Goal: Task Accomplishment & Management: Manage account settings

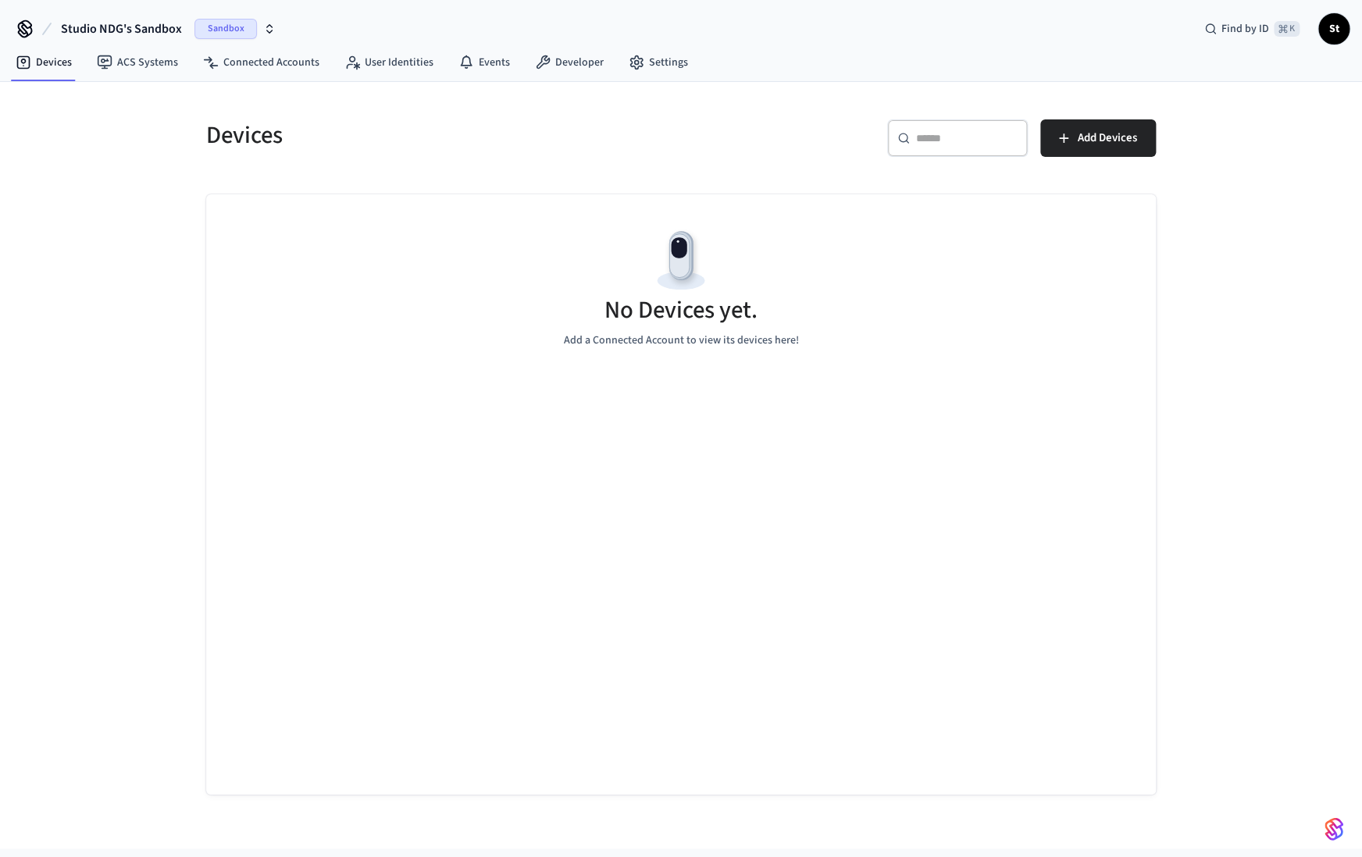
click at [222, 28] on span "Sandbox" at bounding box center [225, 29] width 62 height 20
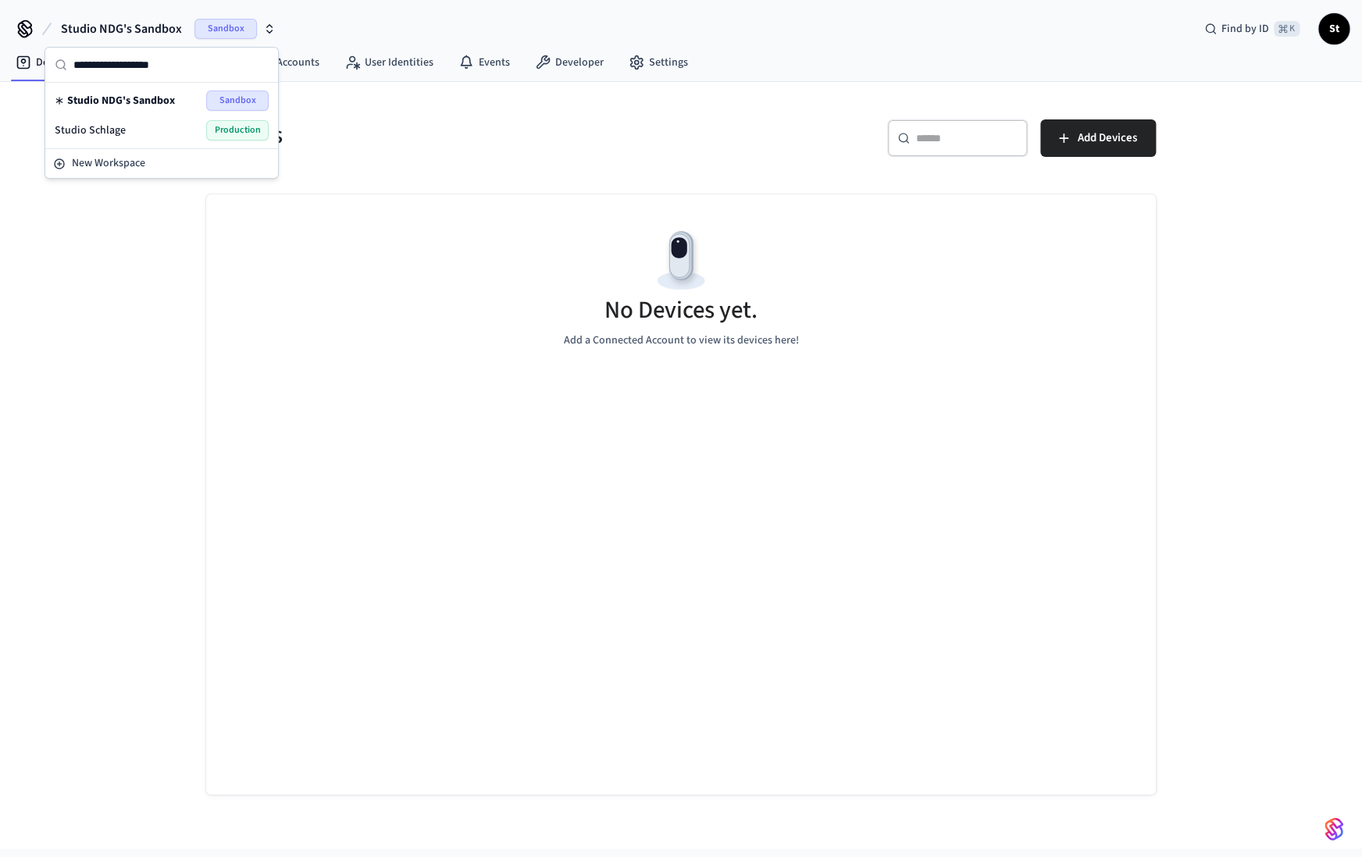
click at [233, 125] on span "Production" at bounding box center [237, 130] width 62 height 20
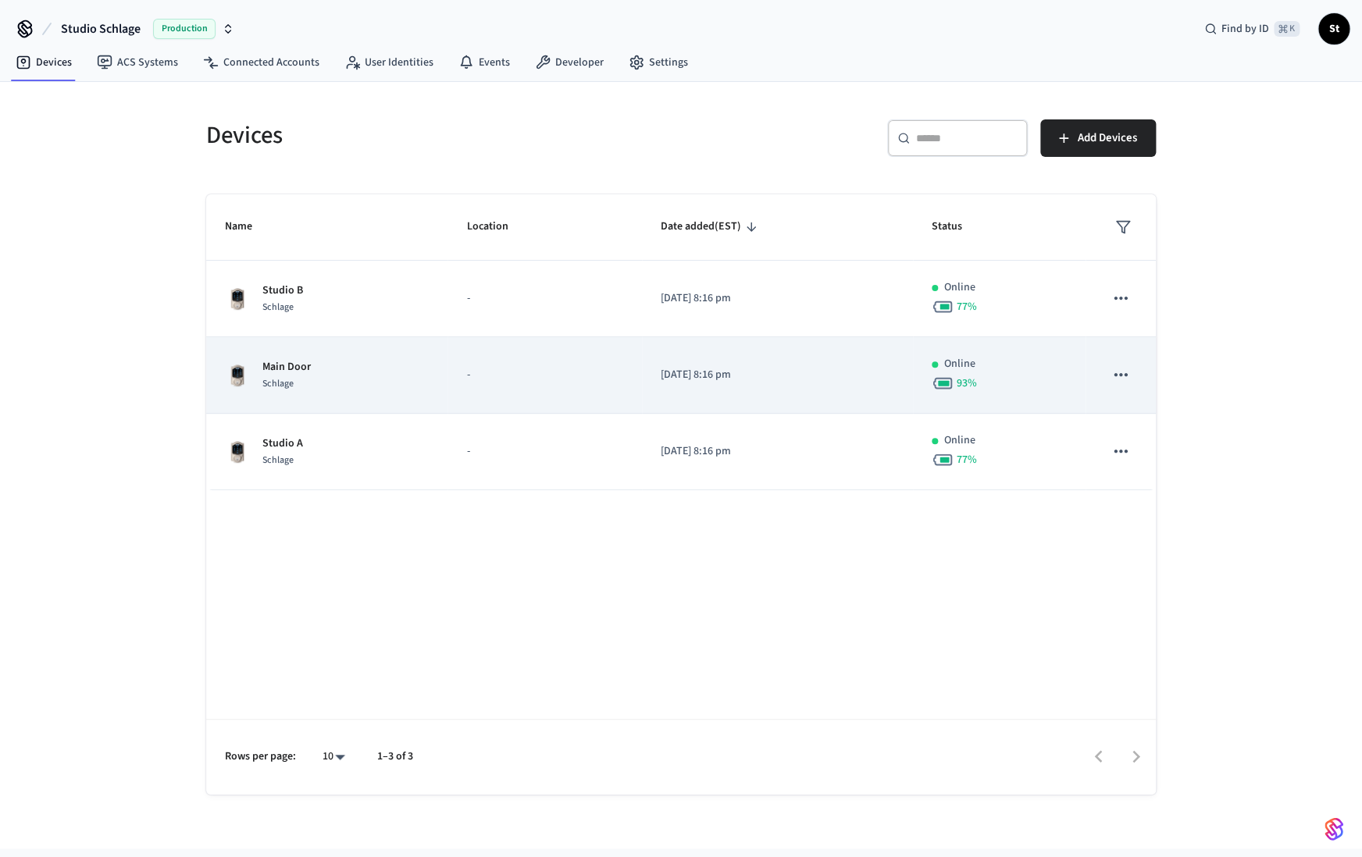
click at [350, 385] on div "Main Door Schlage" at bounding box center [327, 375] width 204 height 33
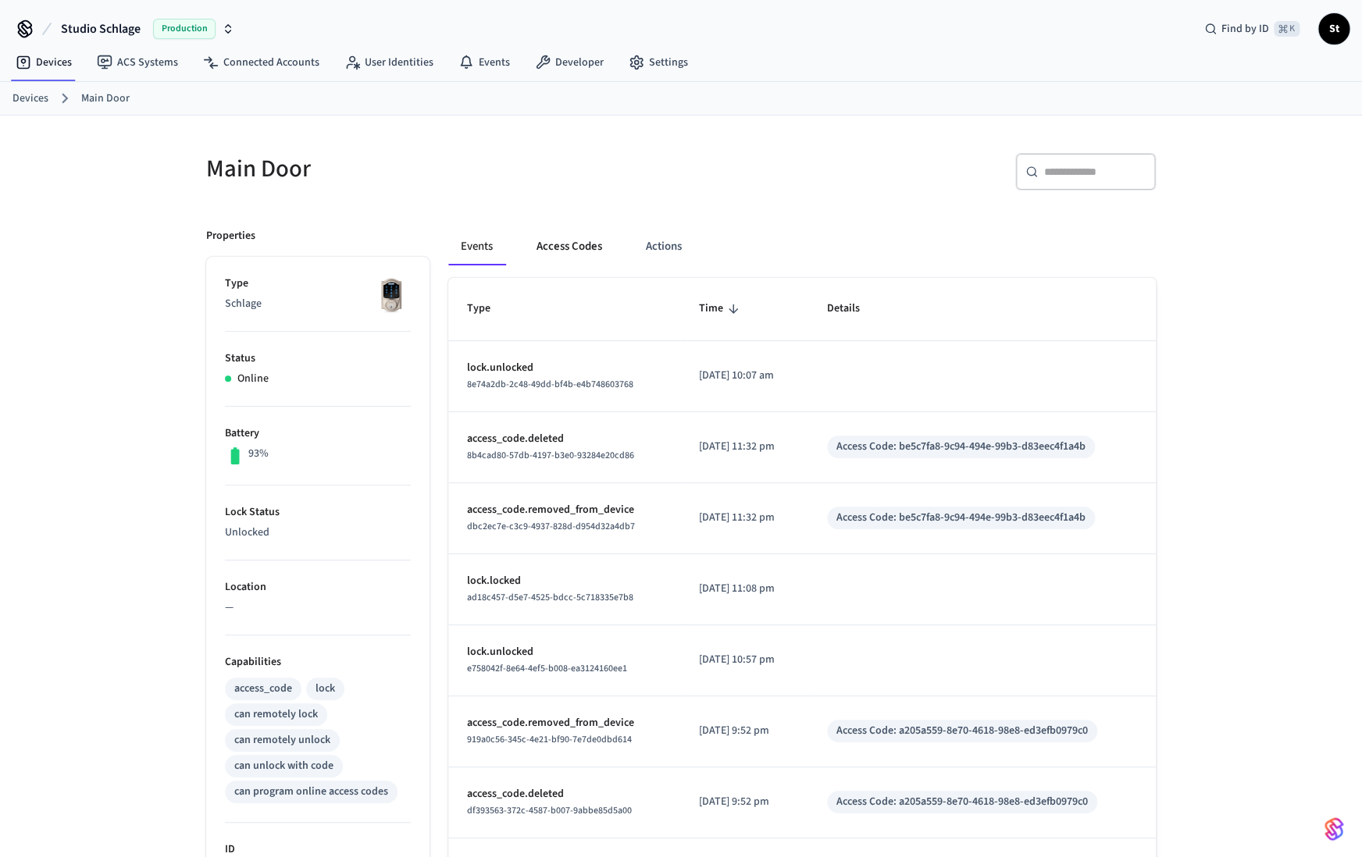
click at [567, 243] on button "Access Codes" at bounding box center [569, 246] width 91 height 37
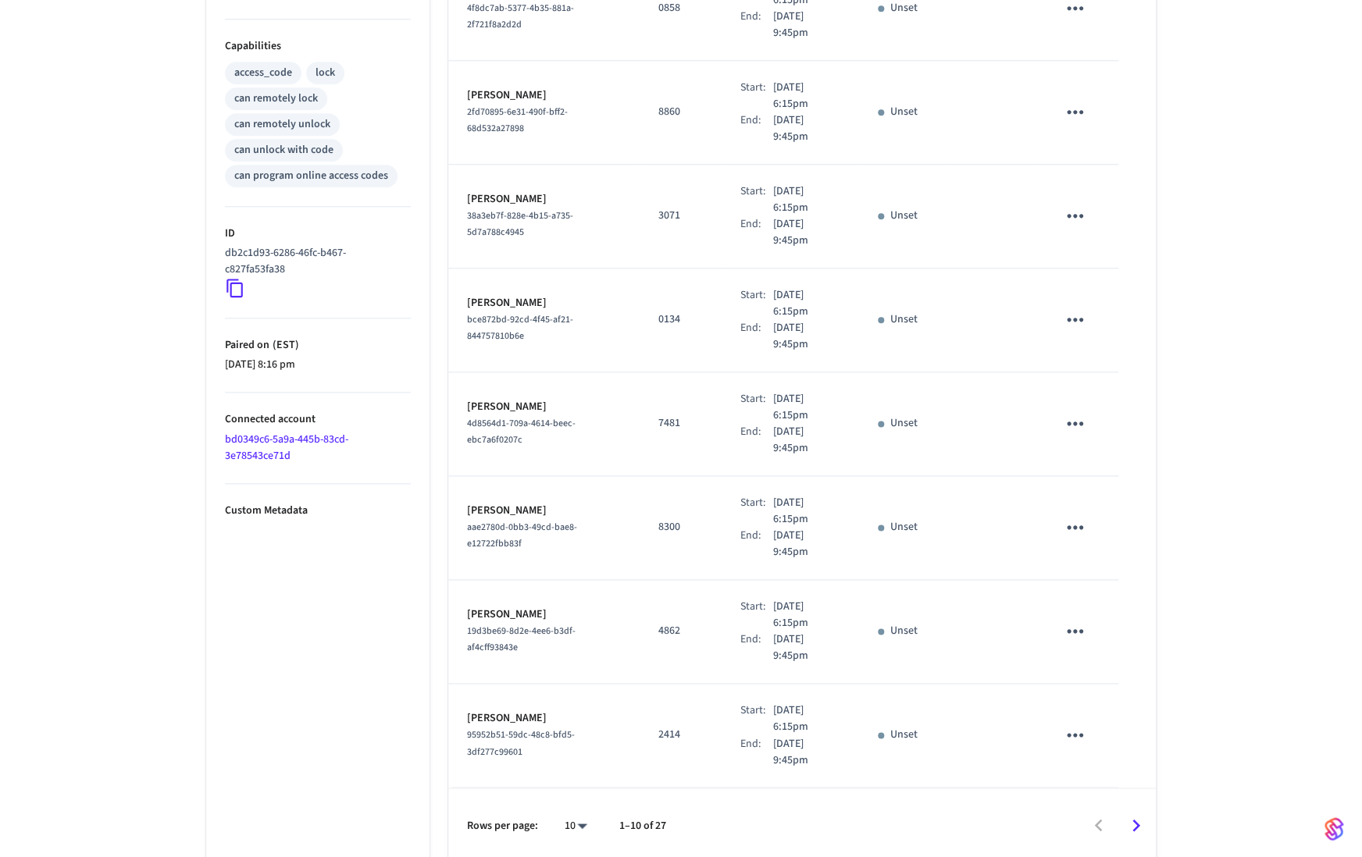
scroll to position [622, 0]
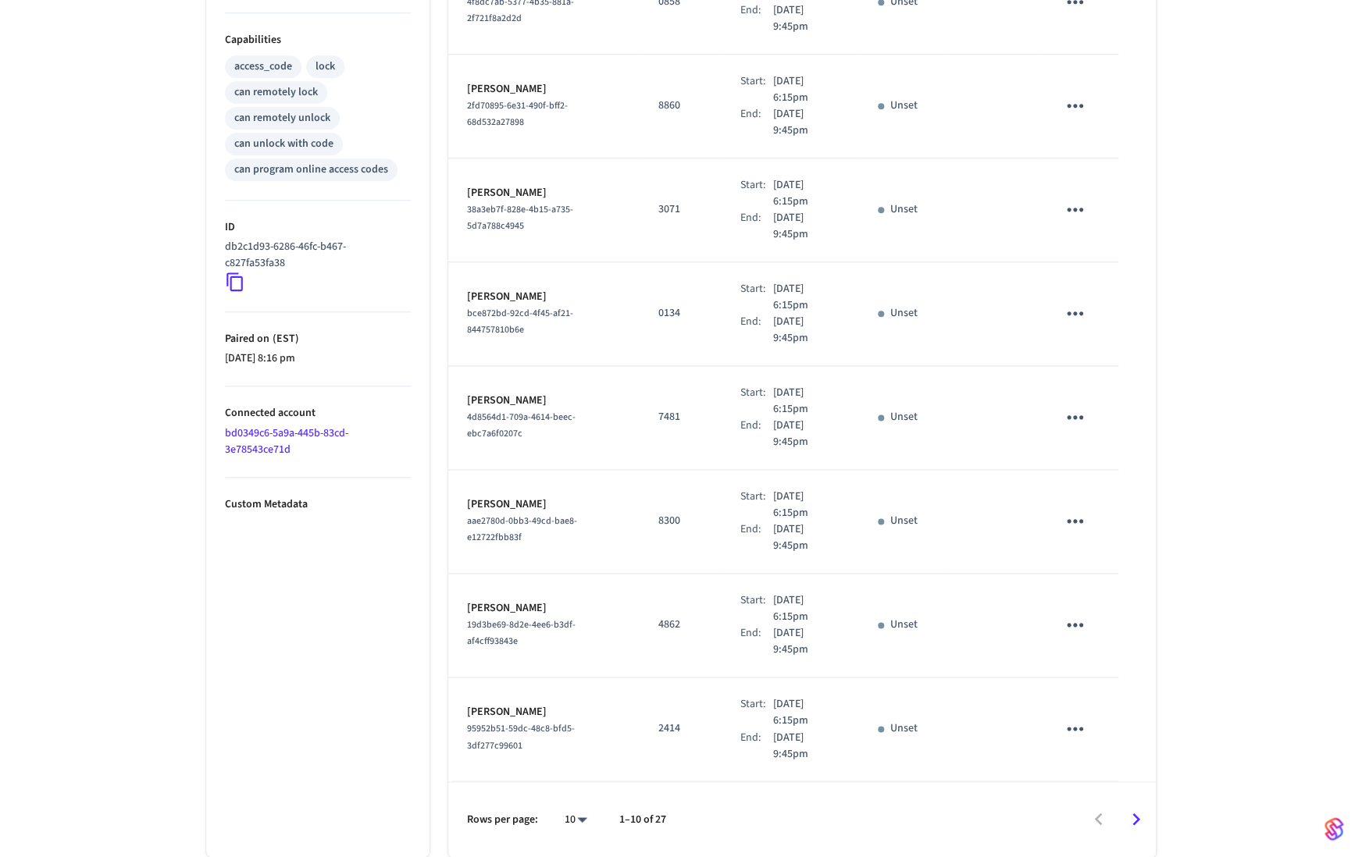
click at [1139, 819] on icon "Go to next page" at bounding box center [1136, 820] width 8 height 12
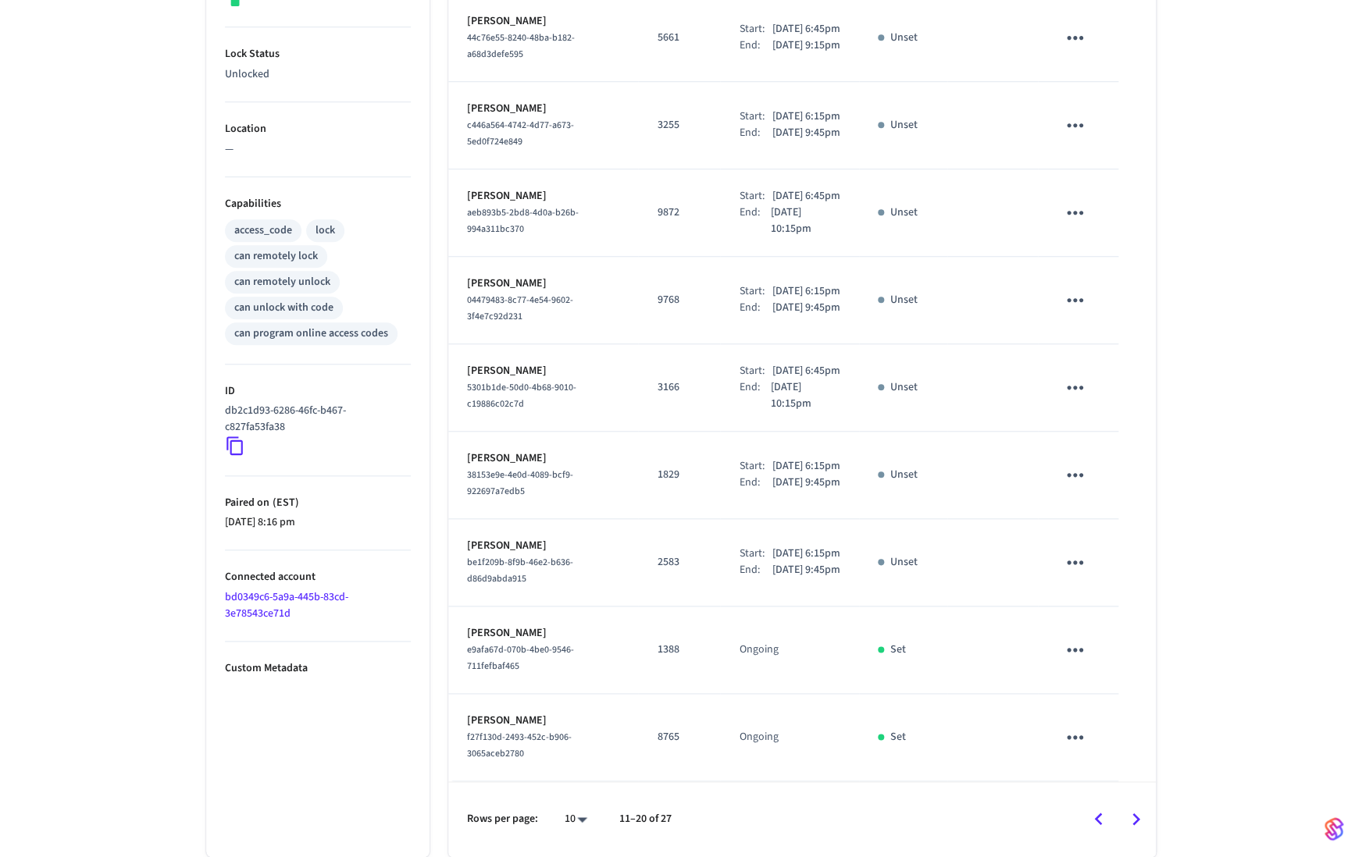
scroll to position [565, 0]
click at [1135, 821] on icon "Go to next page" at bounding box center [1136, 819] width 24 height 24
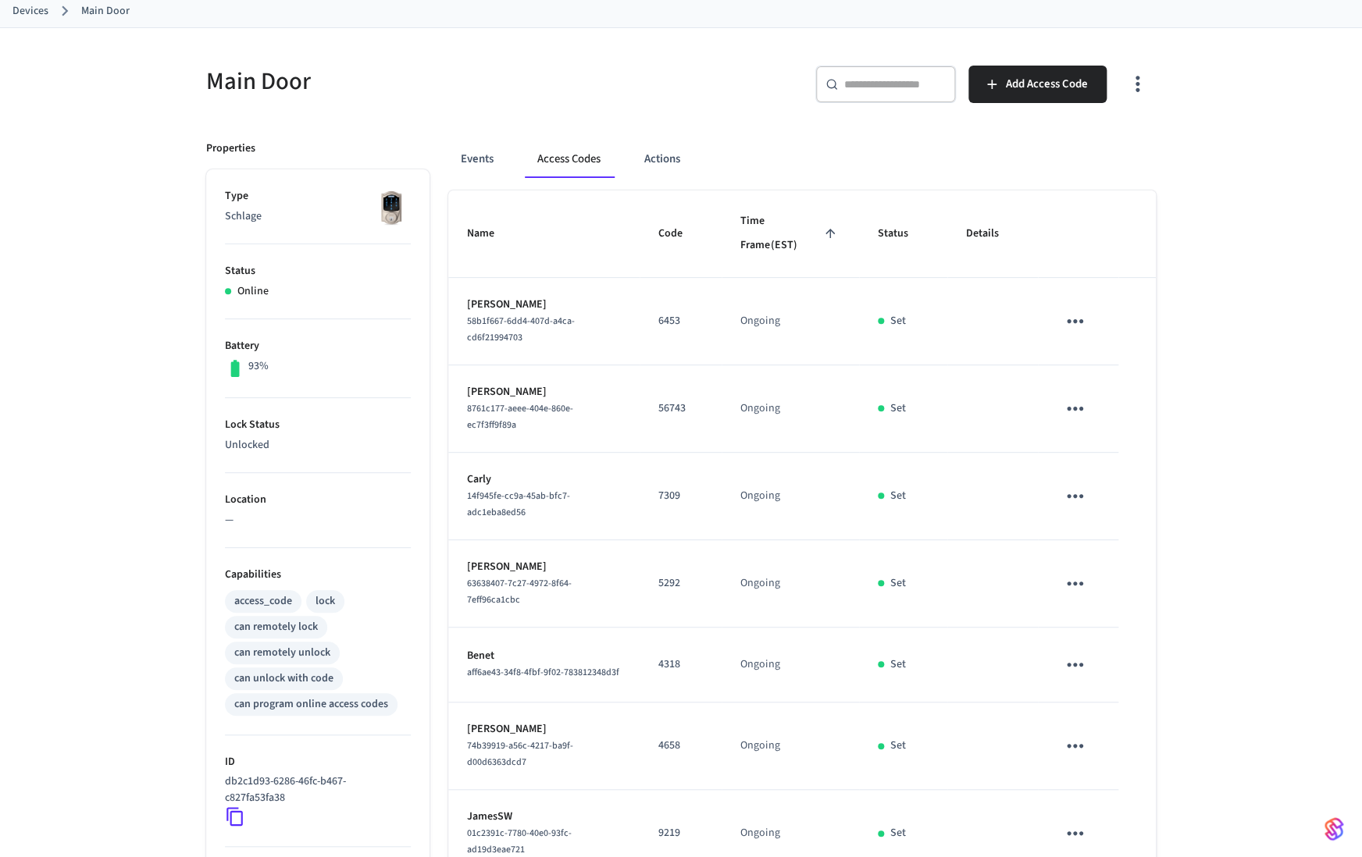
scroll to position [86, 0]
click at [1017, 80] on span "Add Access Code" at bounding box center [1047, 86] width 82 height 20
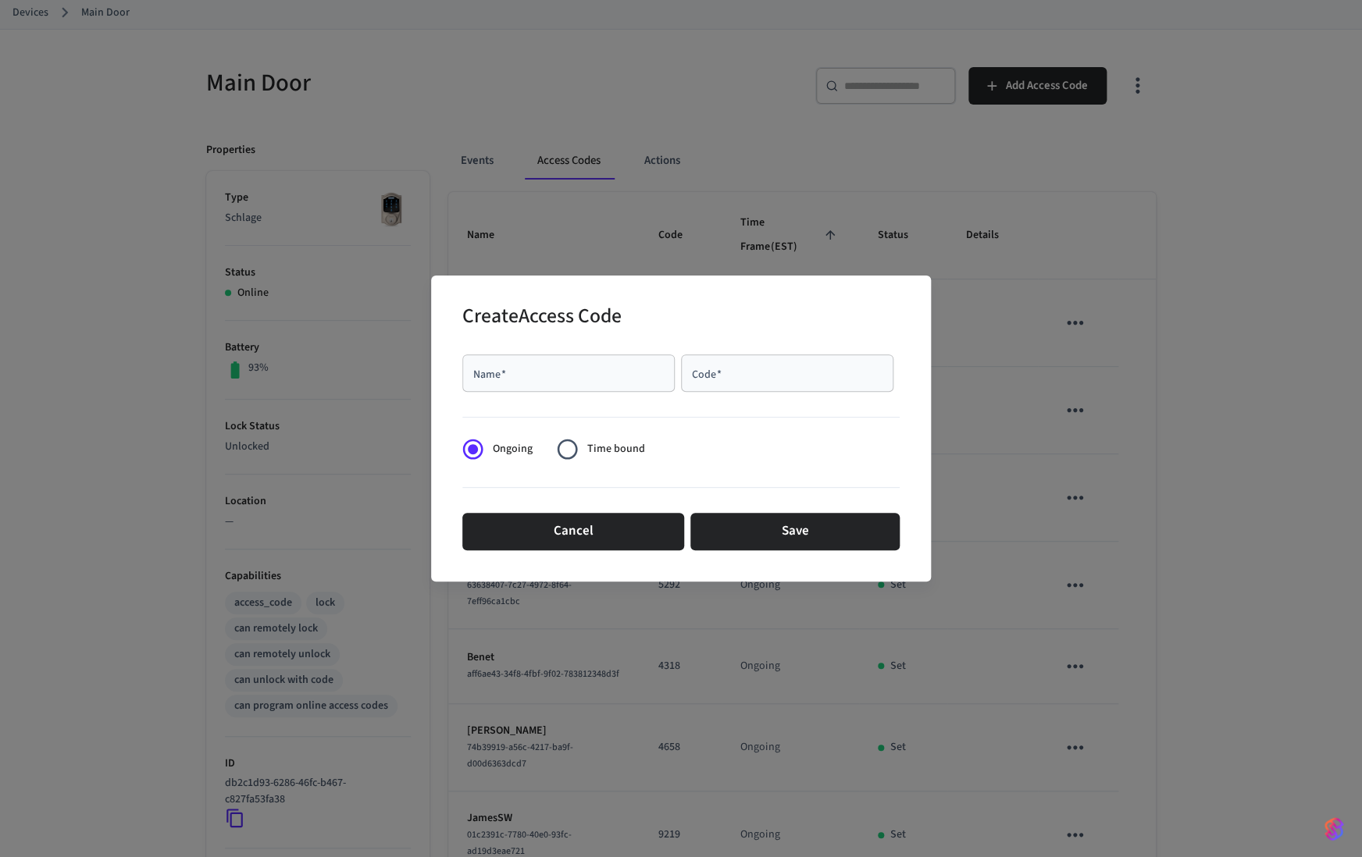
click at [618, 372] on input "Name   *" at bounding box center [569, 373] width 194 height 16
type input "***"
click at [777, 376] on input "Code   *" at bounding box center [787, 373] width 194 height 16
drag, startPoint x: 746, startPoint y: 380, endPoint x: 661, endPoint y: 377, distance: 84.4
click at [690, 377] on input "****" at bounding box center [787, 373] width 194 height 16
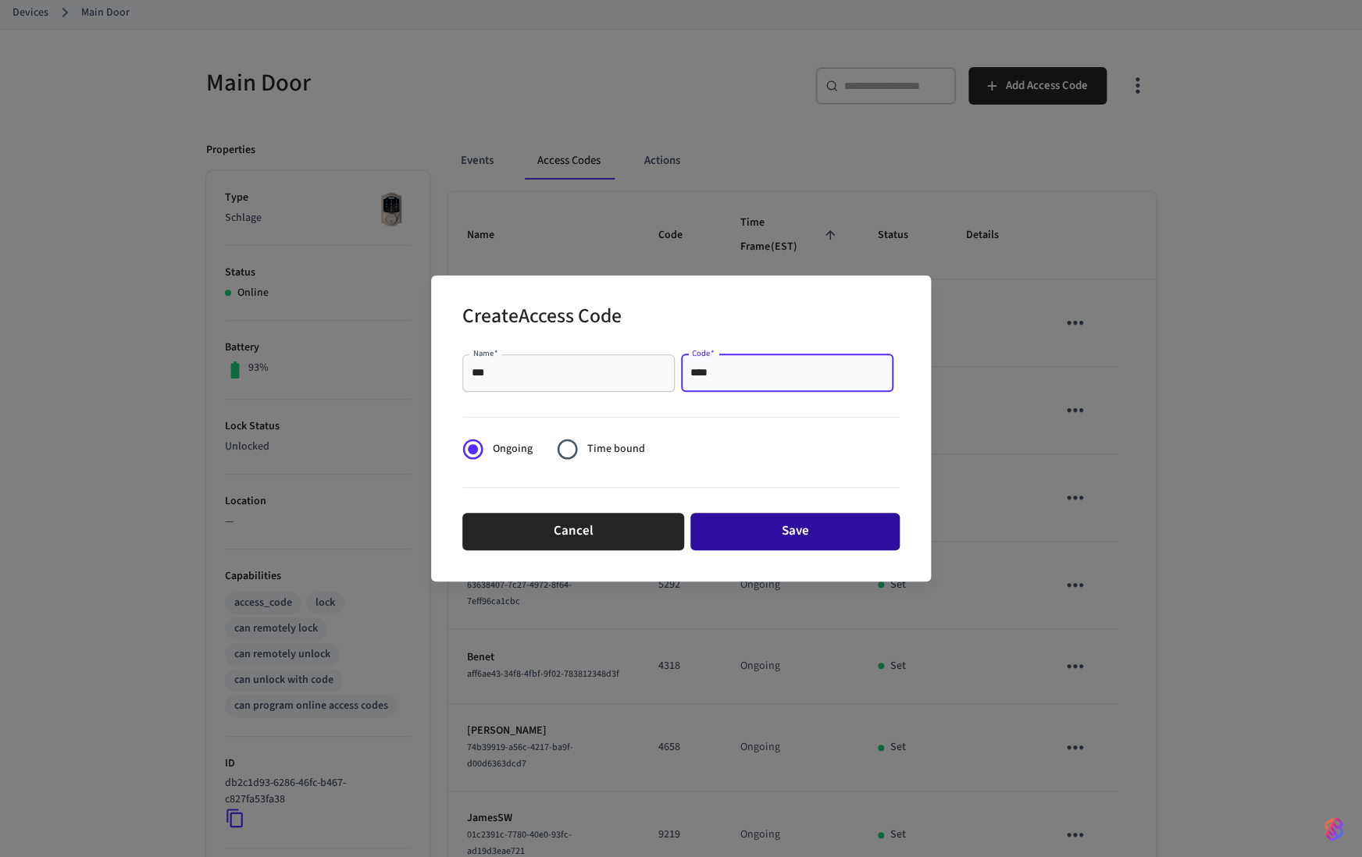
type input "****"
click at [761, 531] on button "Save" at bounding box center [794, 531] width 209 height 37
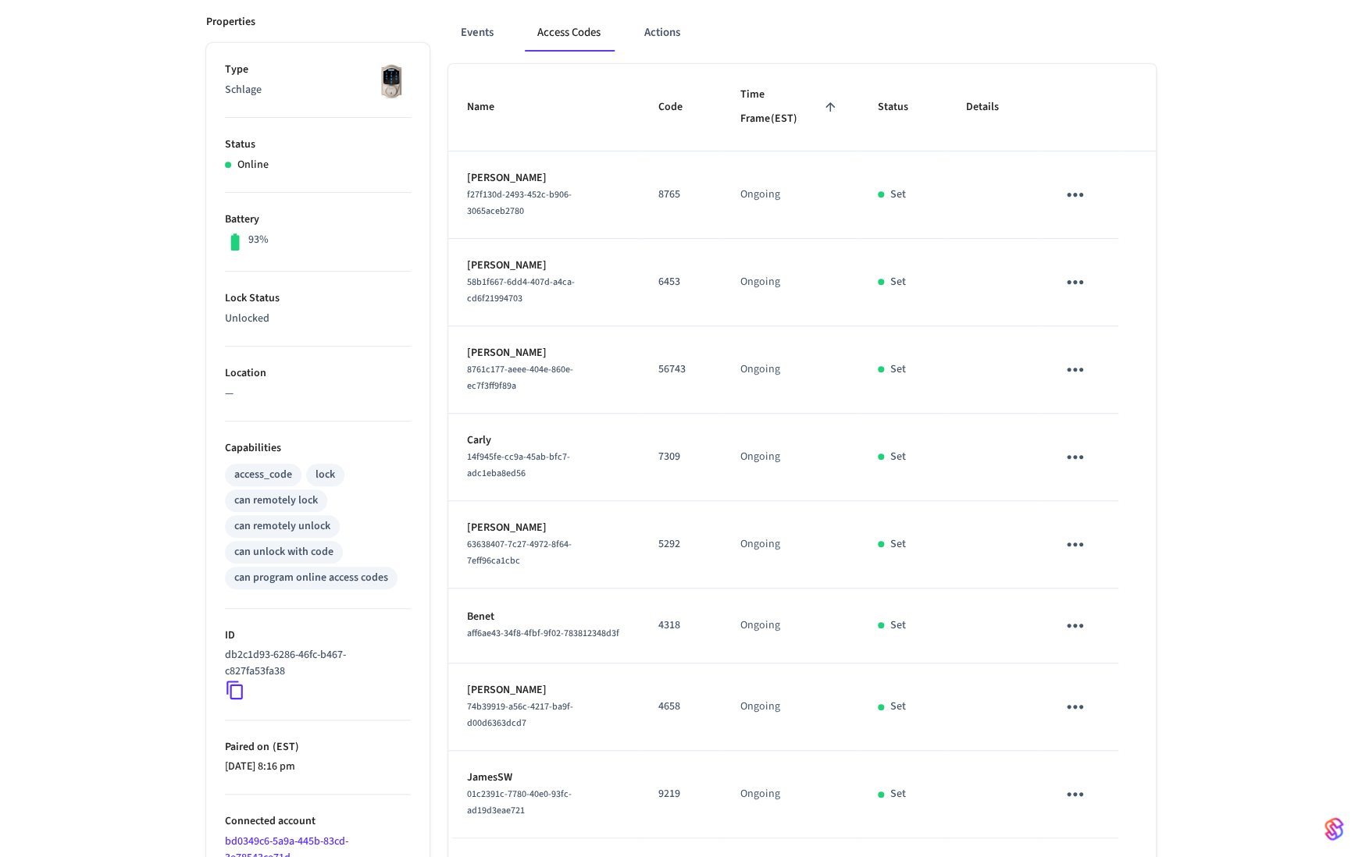
scroll to position [301, 0]
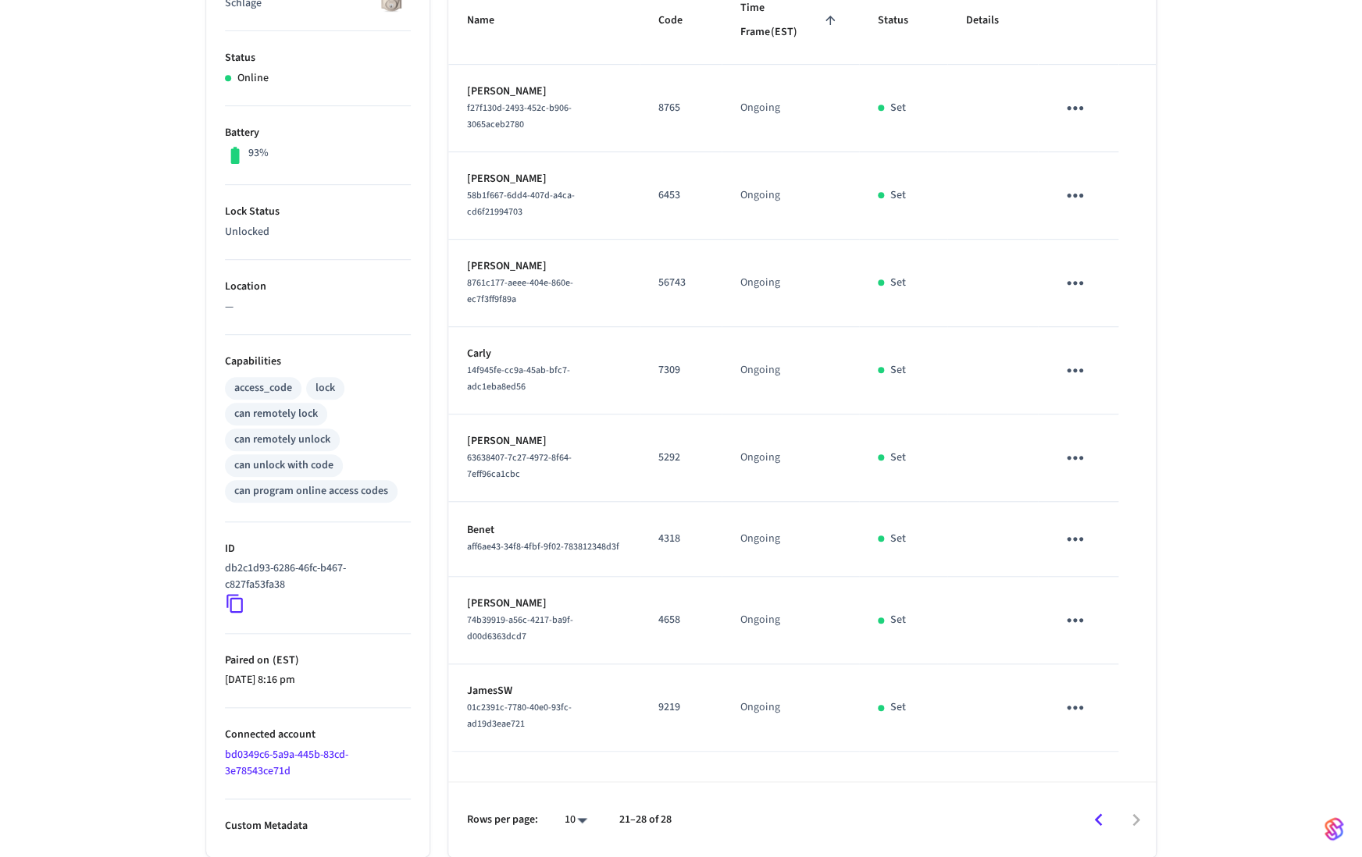
click at [1099, 818] on icon "Go to previous page" at bounding box center [1099, 820] width 8 height 12
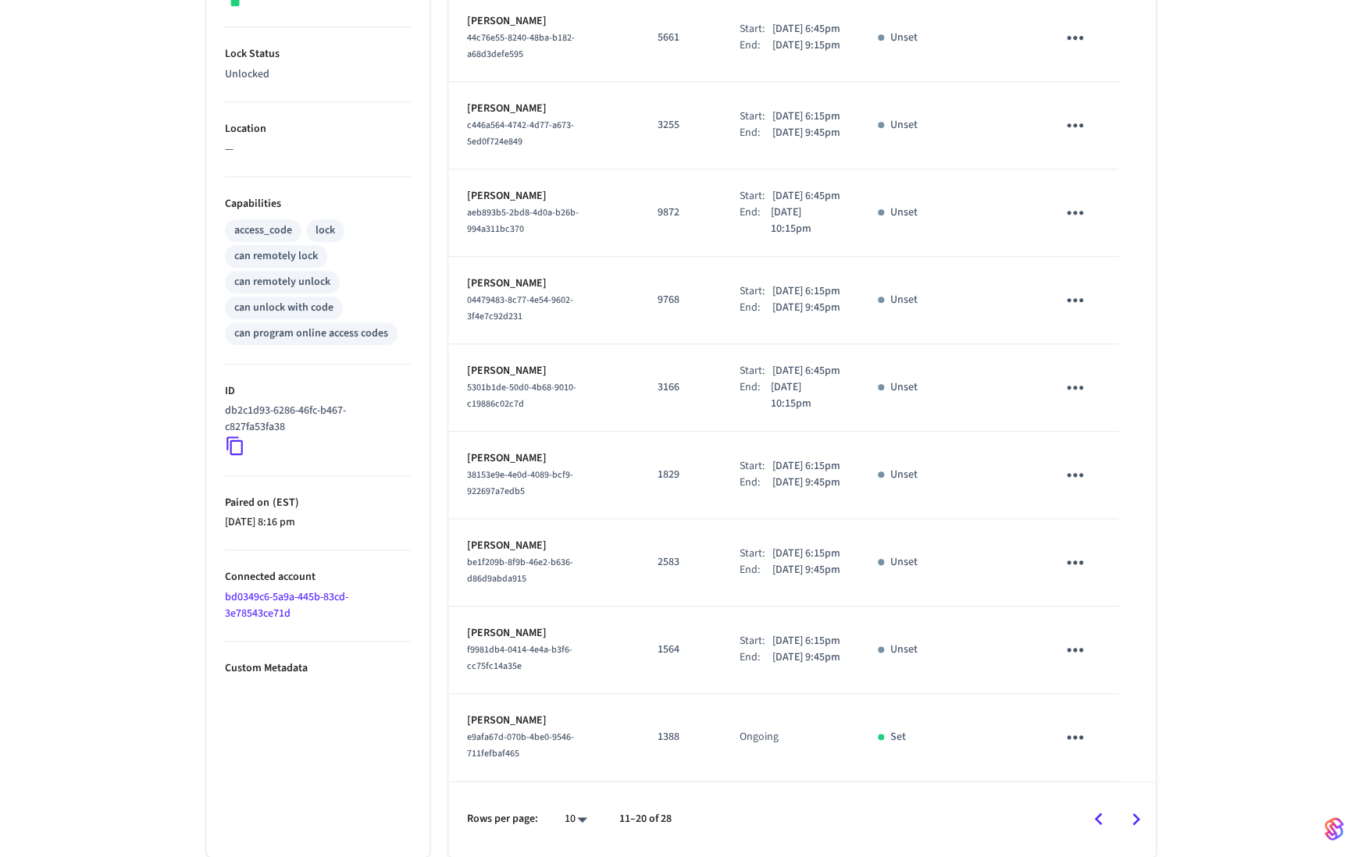
scroll to position [582, 0]
click at [1103, 829] on icon "Go to previous page" at bounding box center [1098, 819] width 24 height 24
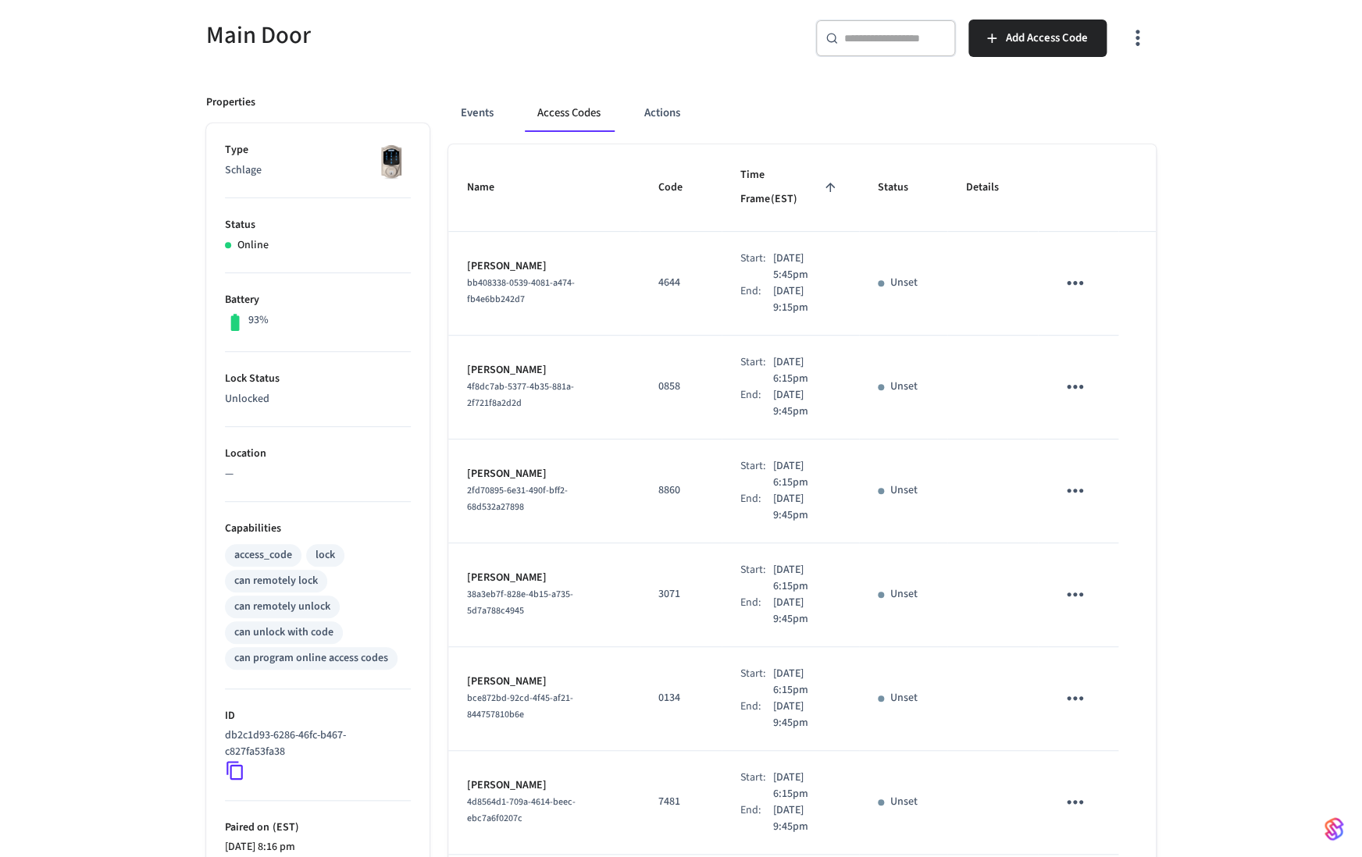
scroll to position [0, 0]
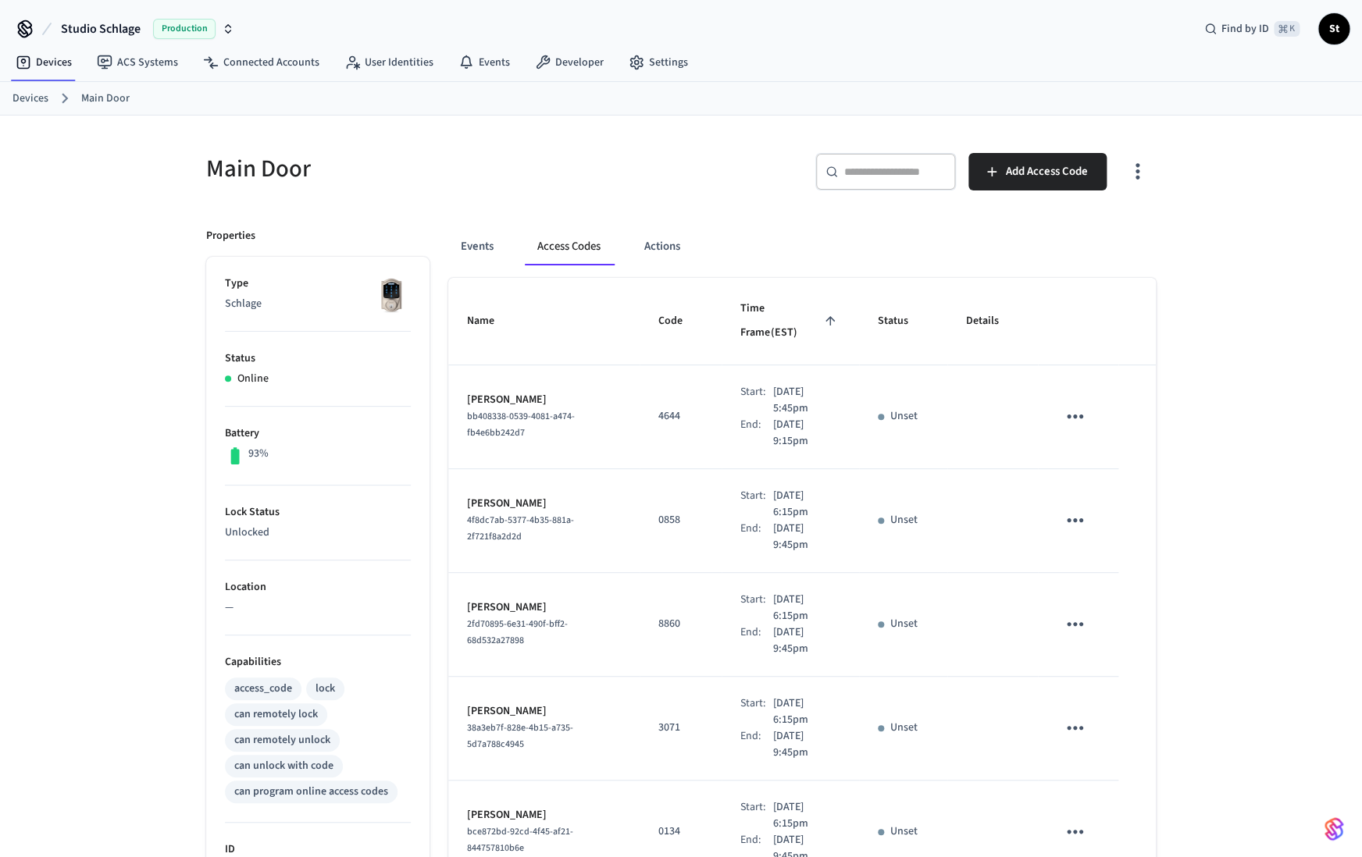
click at [37, 100] on link "Devices" at bounding box center [30, 99] width 36 height 16
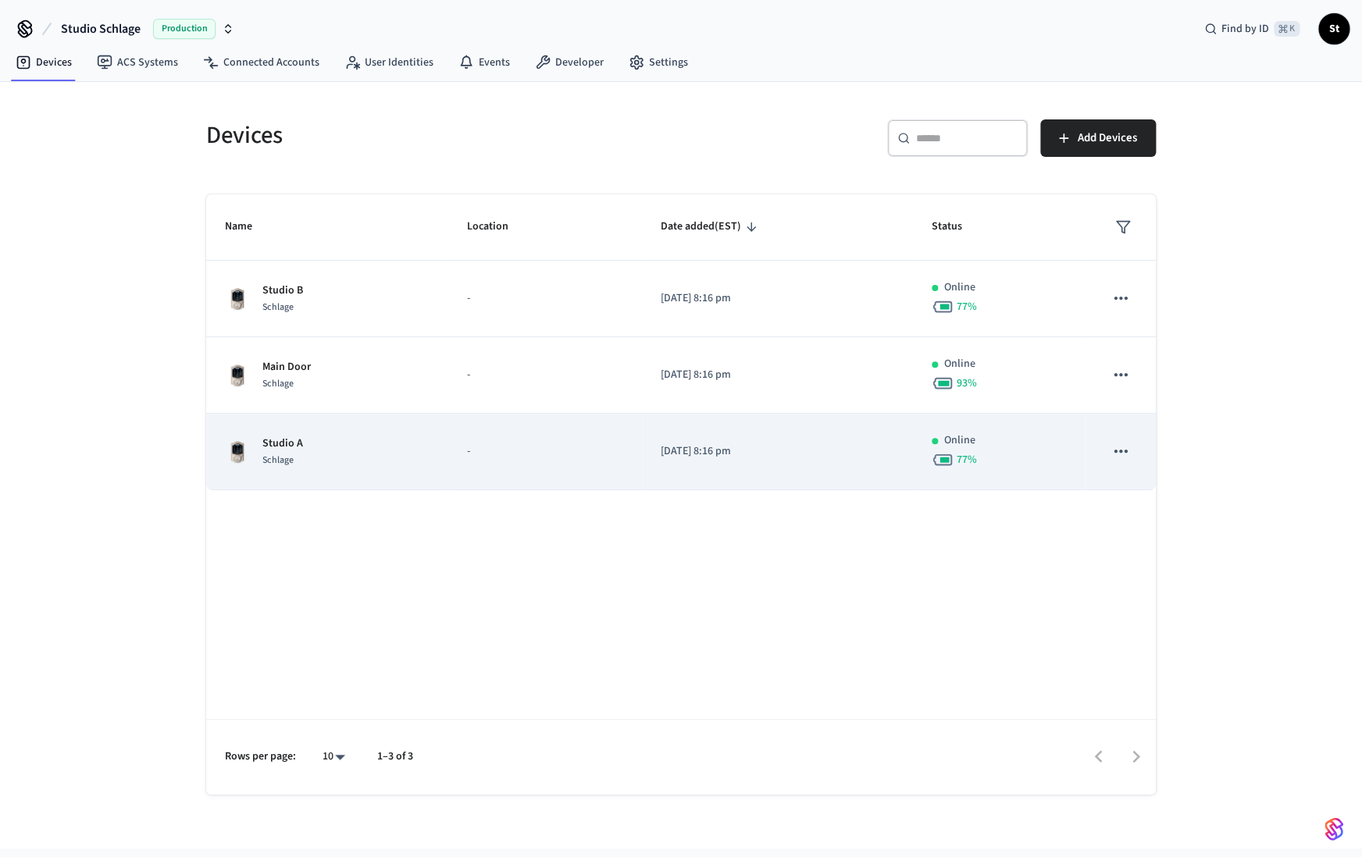
click at [396, 461] on div "Studio A Schlage" at bounding box center [327, 452] width 204 height 33
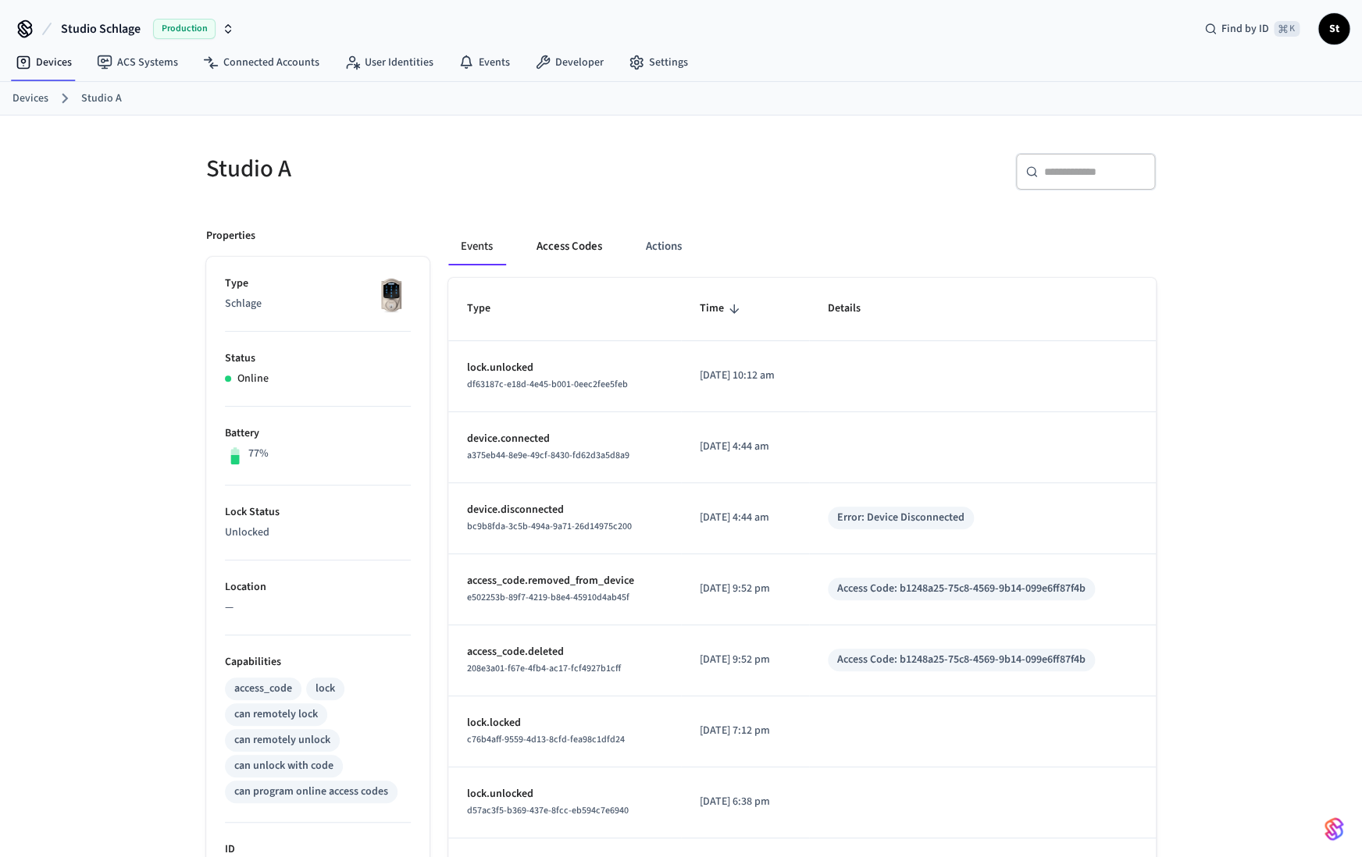
click at [578, 241] on button "Access Codes" at bounding box center [569, 246] width 91 height 37
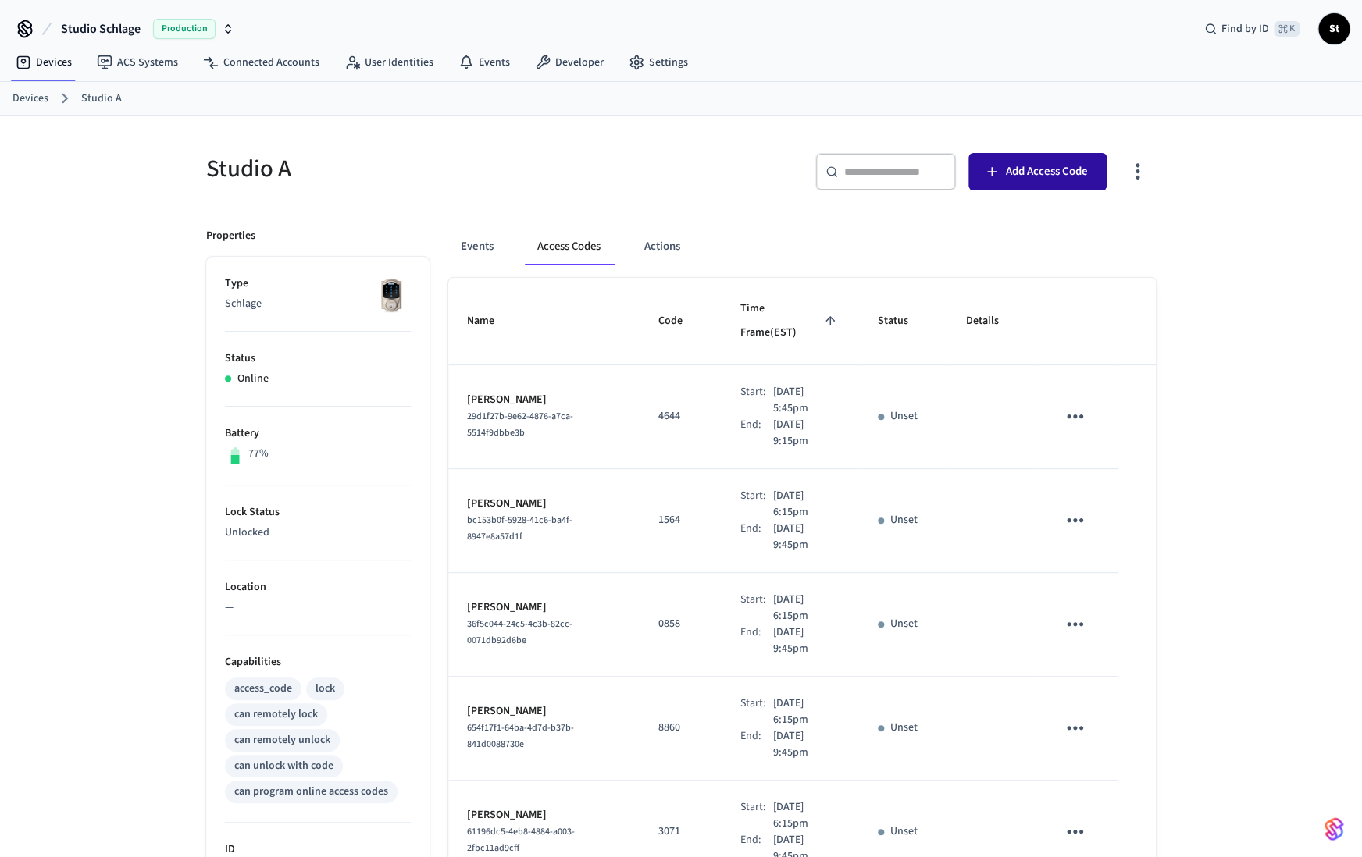
click at [1028, 177] on span "Add Access Code" at bounding box center [1047, 172] width 82 height 20
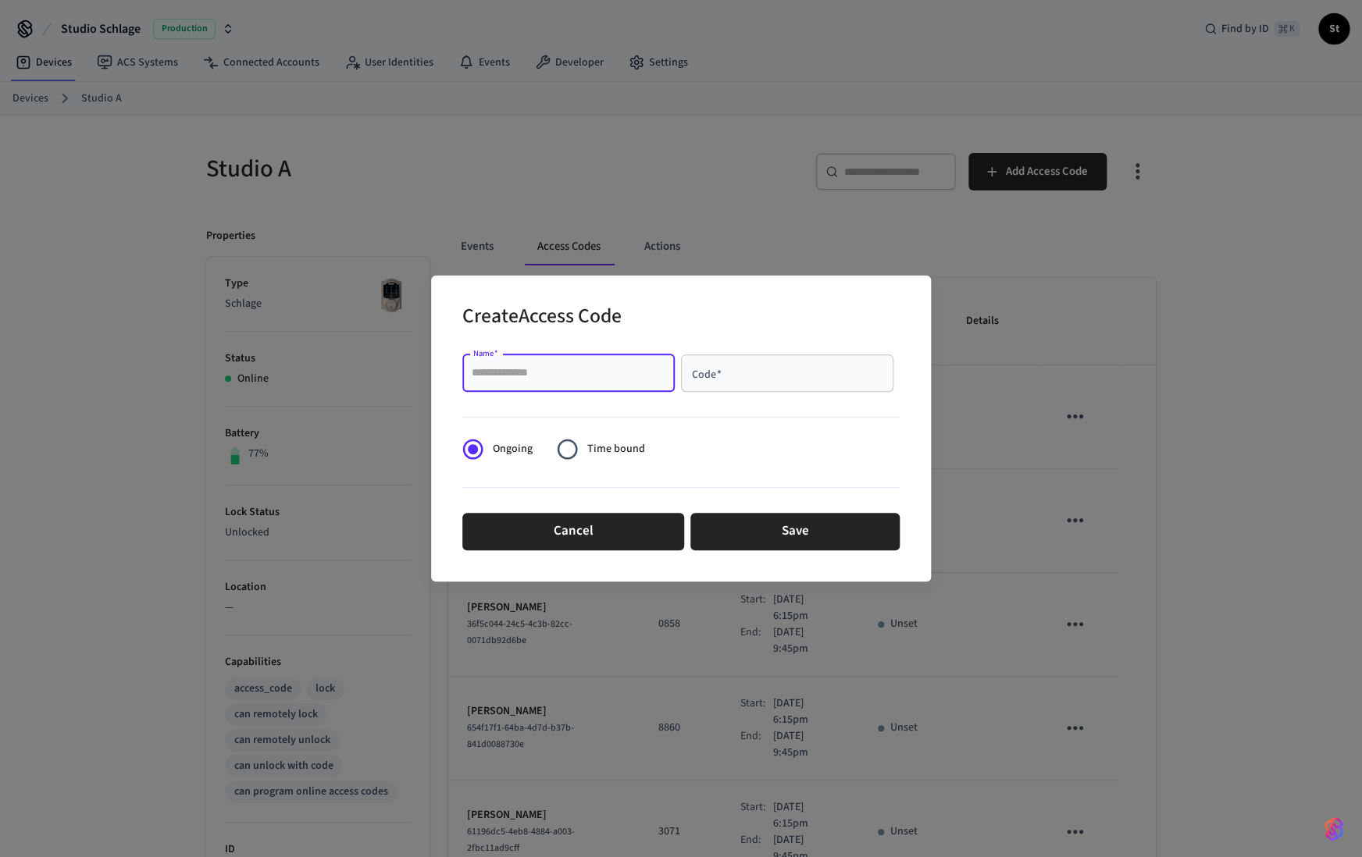
click at [593, 371] on input "Name   *" at bounding box center [569, 373] width 194 height 16
type input "***"
click at [729, 378] on input "Code   *" at bounding box center [787, 373] width 194 height 16
paste input "****"
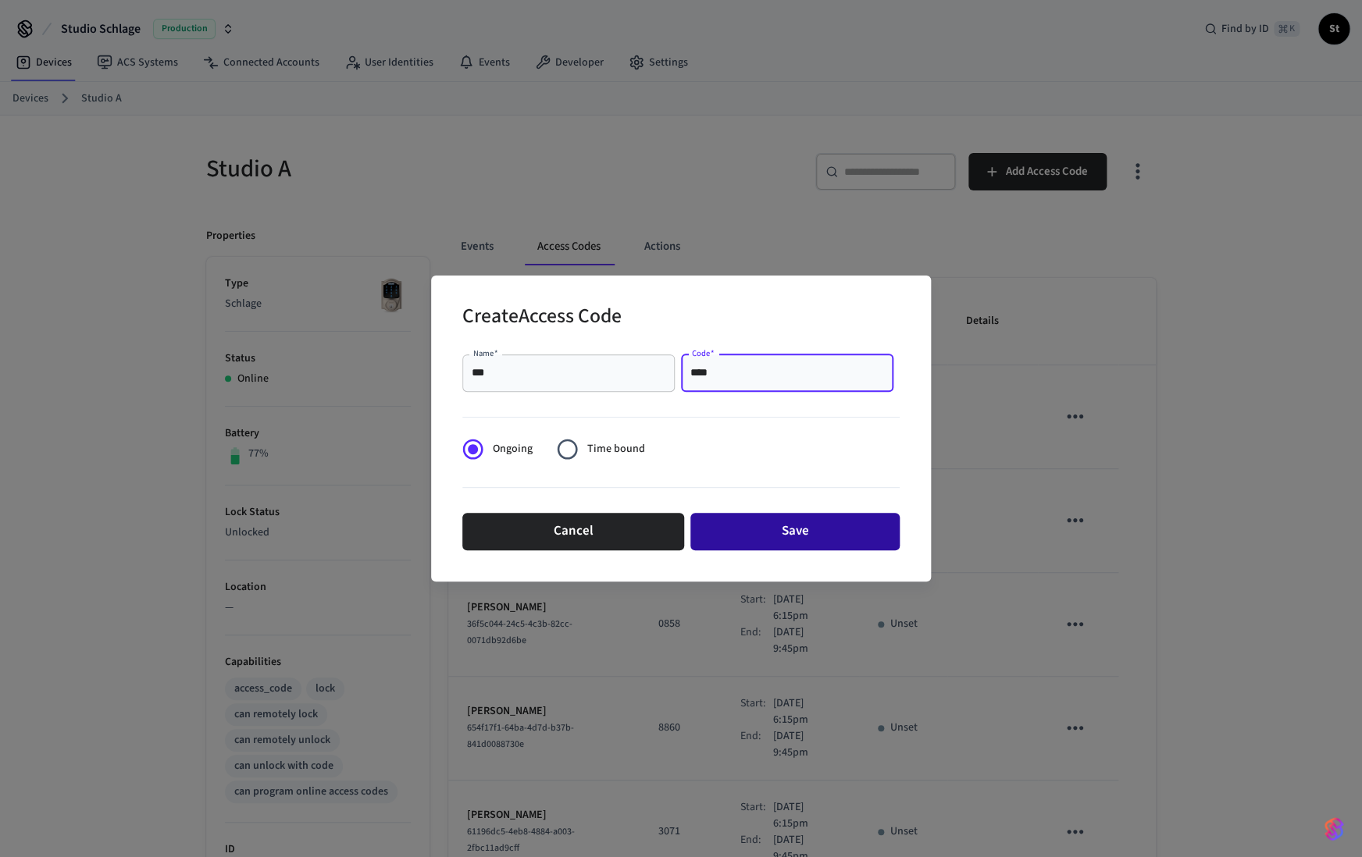
type input "****"
click at [743, 528] on button "Save" at bounding box center [794, 531] width 209 height 37
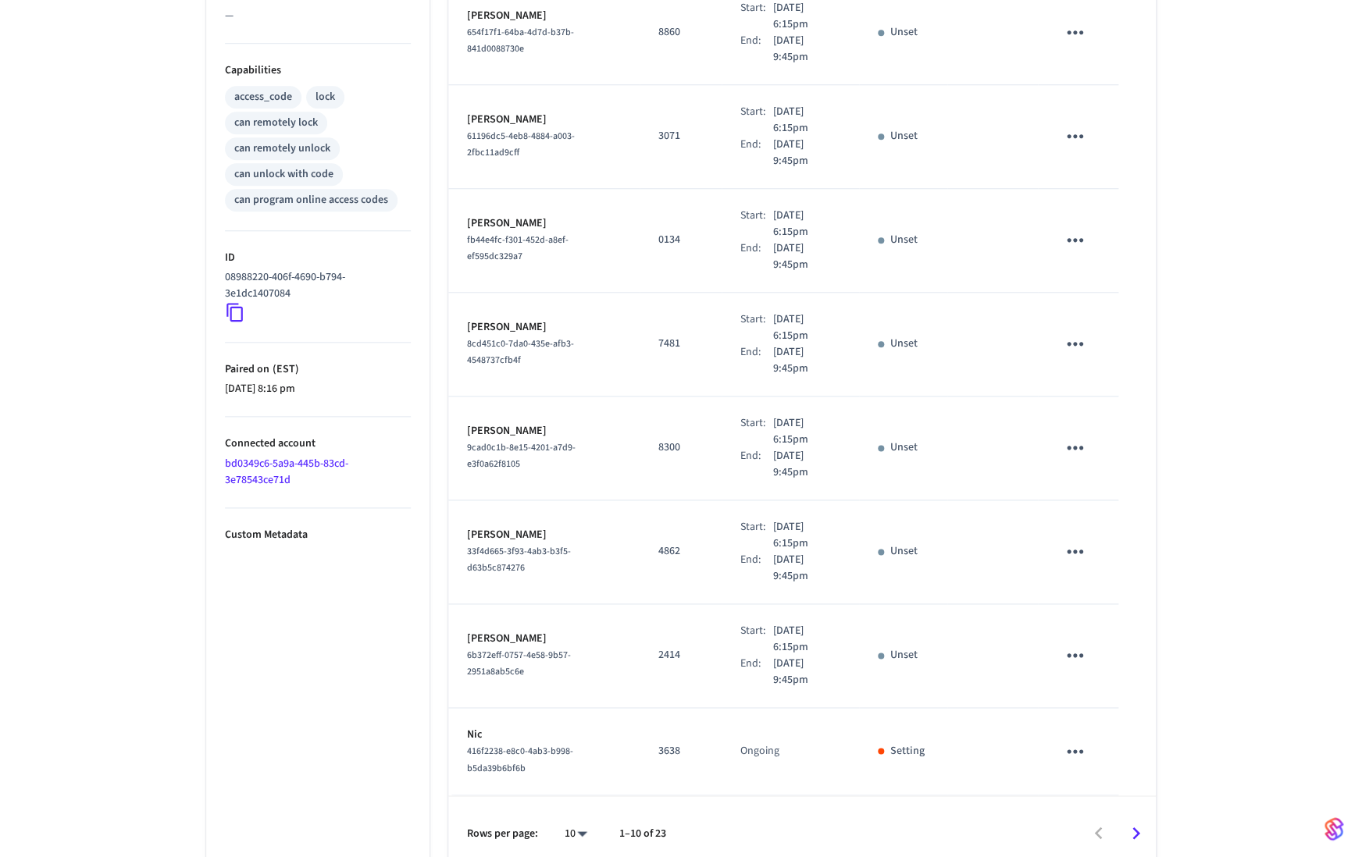
scroll to position [606, 0]
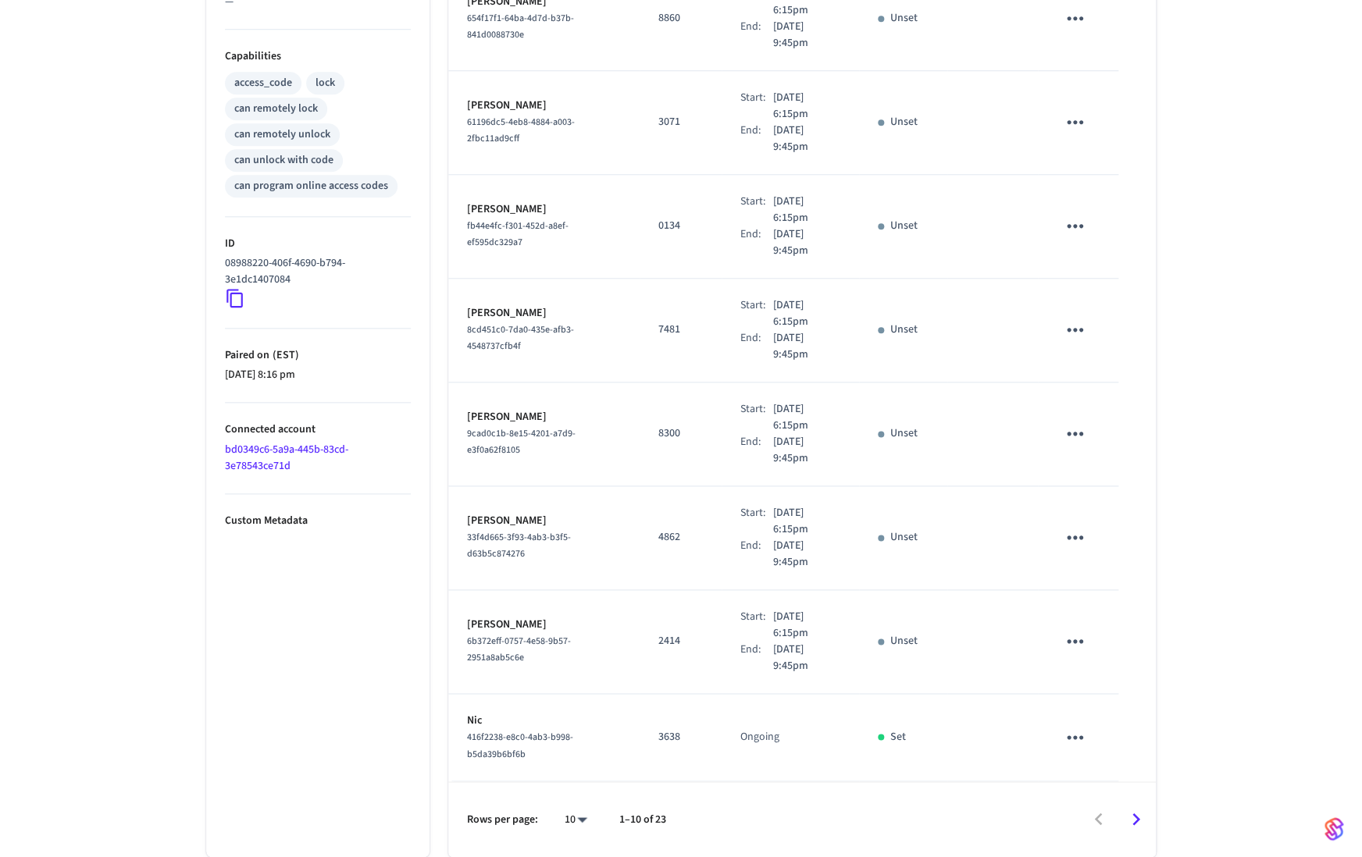
click at [1135, 816] on icon "Go to next page" at bounding box center [1136, 820] width 8 height 12
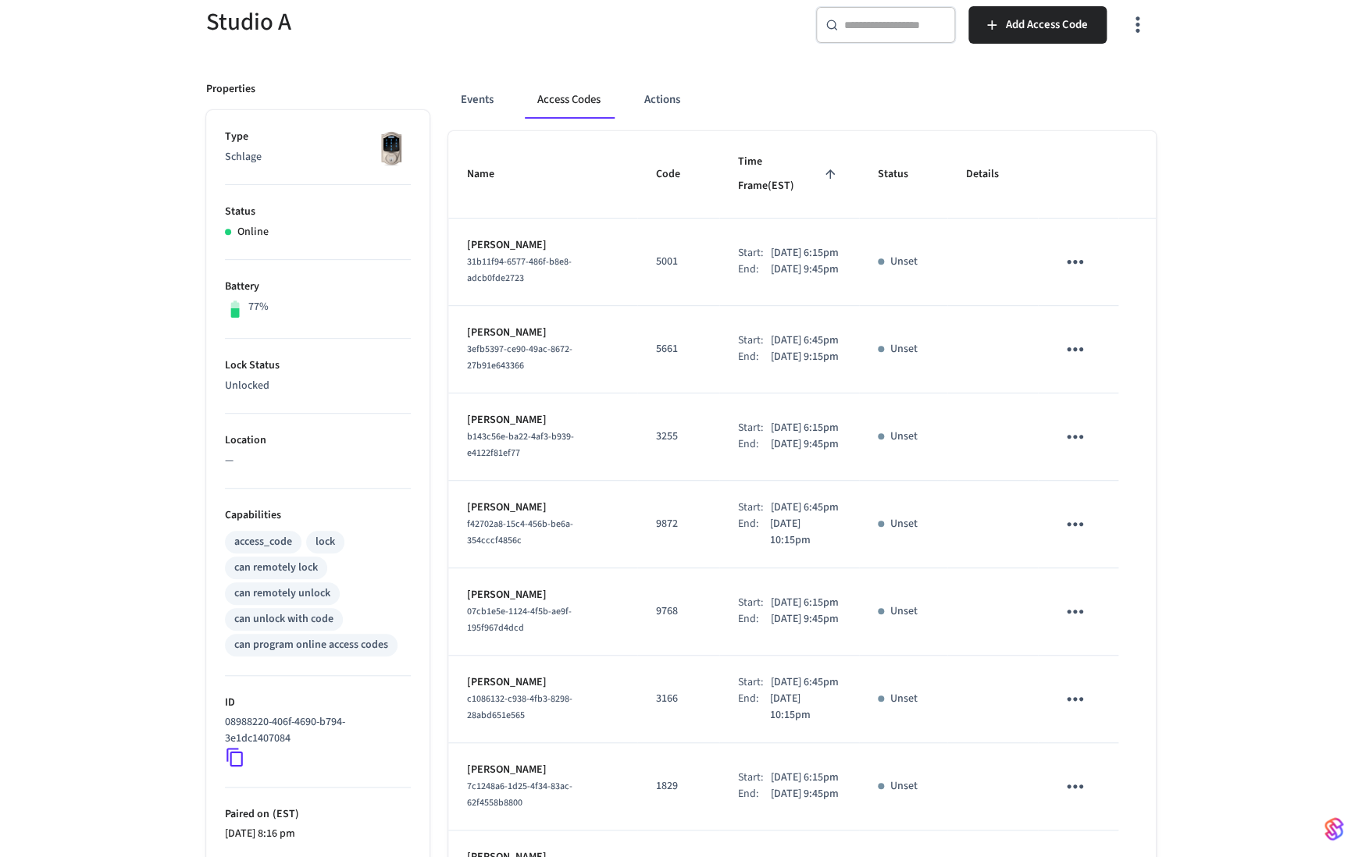
scroll to position [0, 0]
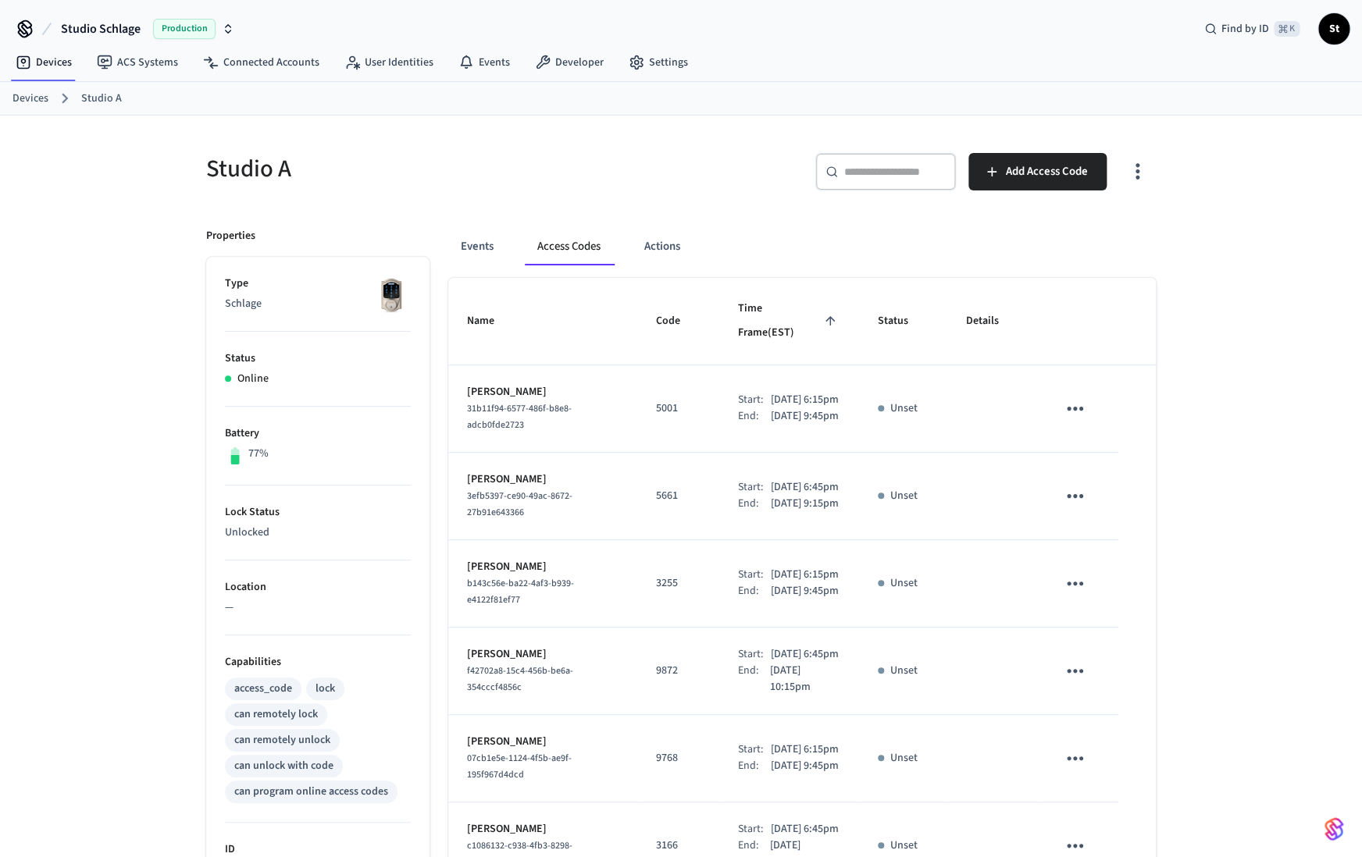
click at [17, 97] on link "Devices" at bounding box center [30, 99] width 36 height 16
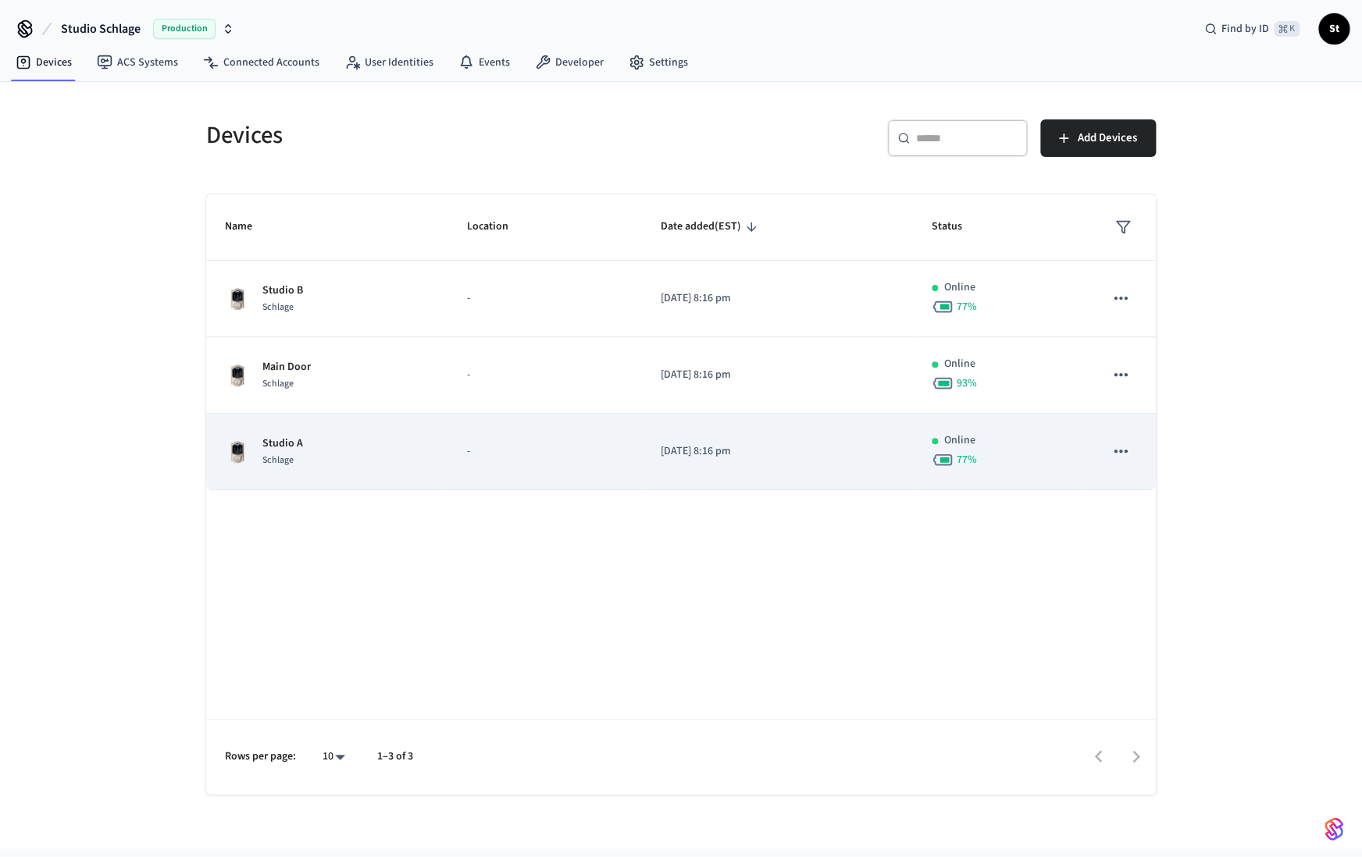
click at [325, 427] on td "Studio A Schlage" at bounding box center [326, 452] width 241 height 77
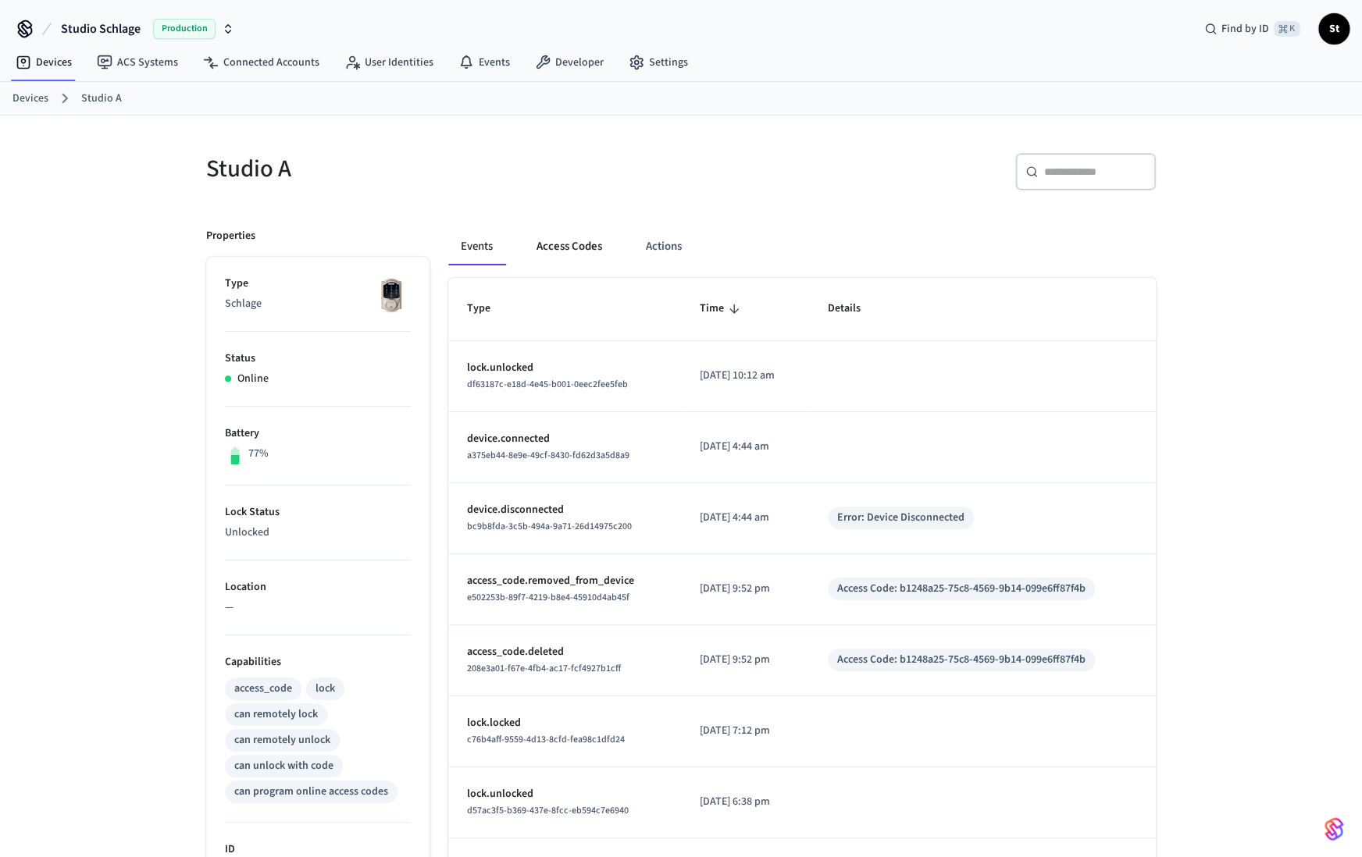
click at [561, 246] on button "Access Codes" at bounding box center [569, 246] width 91 height 37
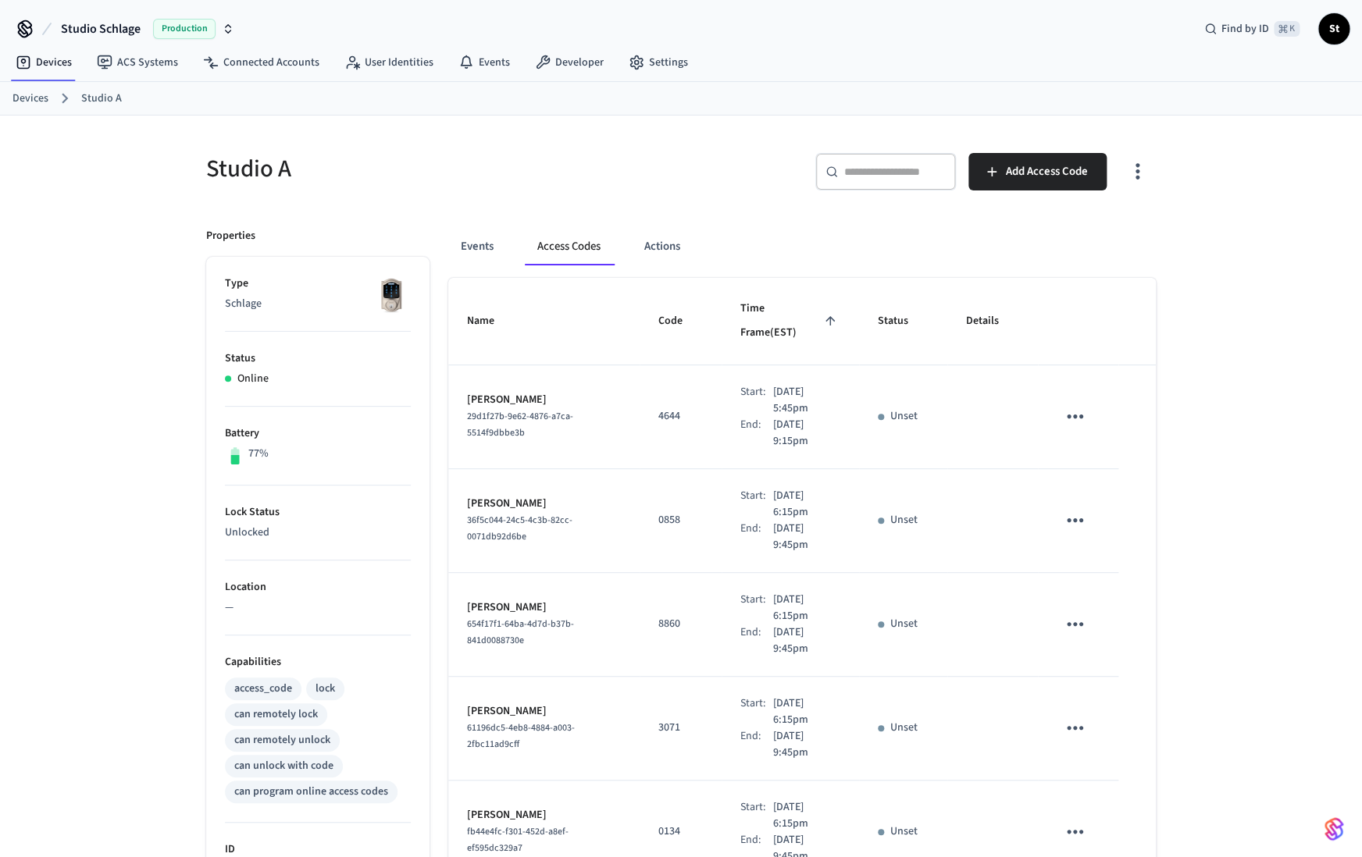
click at [34, 98] on link "Devices" at bounding box center [30, 99] width 36 height 16
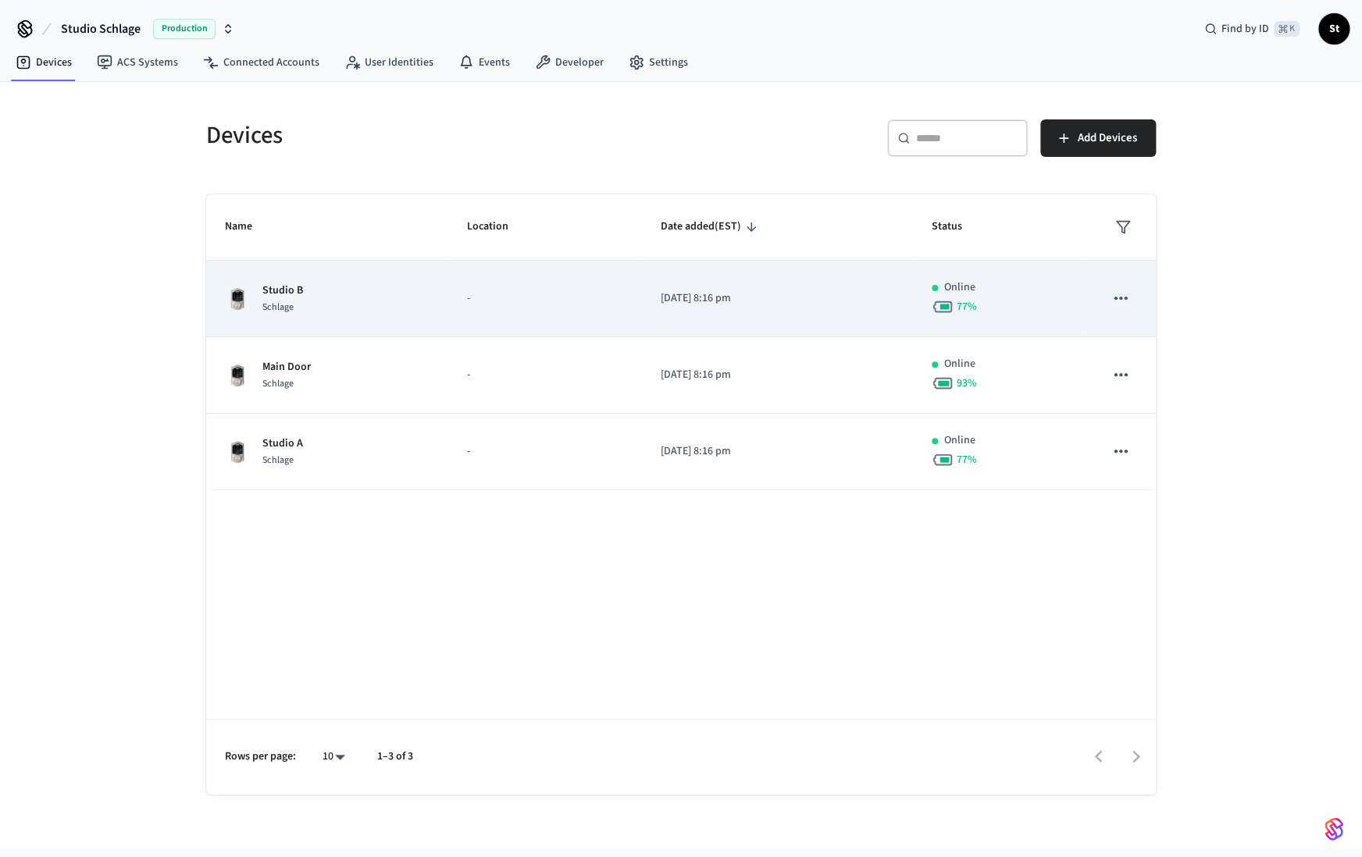
click at [296, 321] on td "Studio B Schlage" at bounding box center [326, 299] width 241 height 77
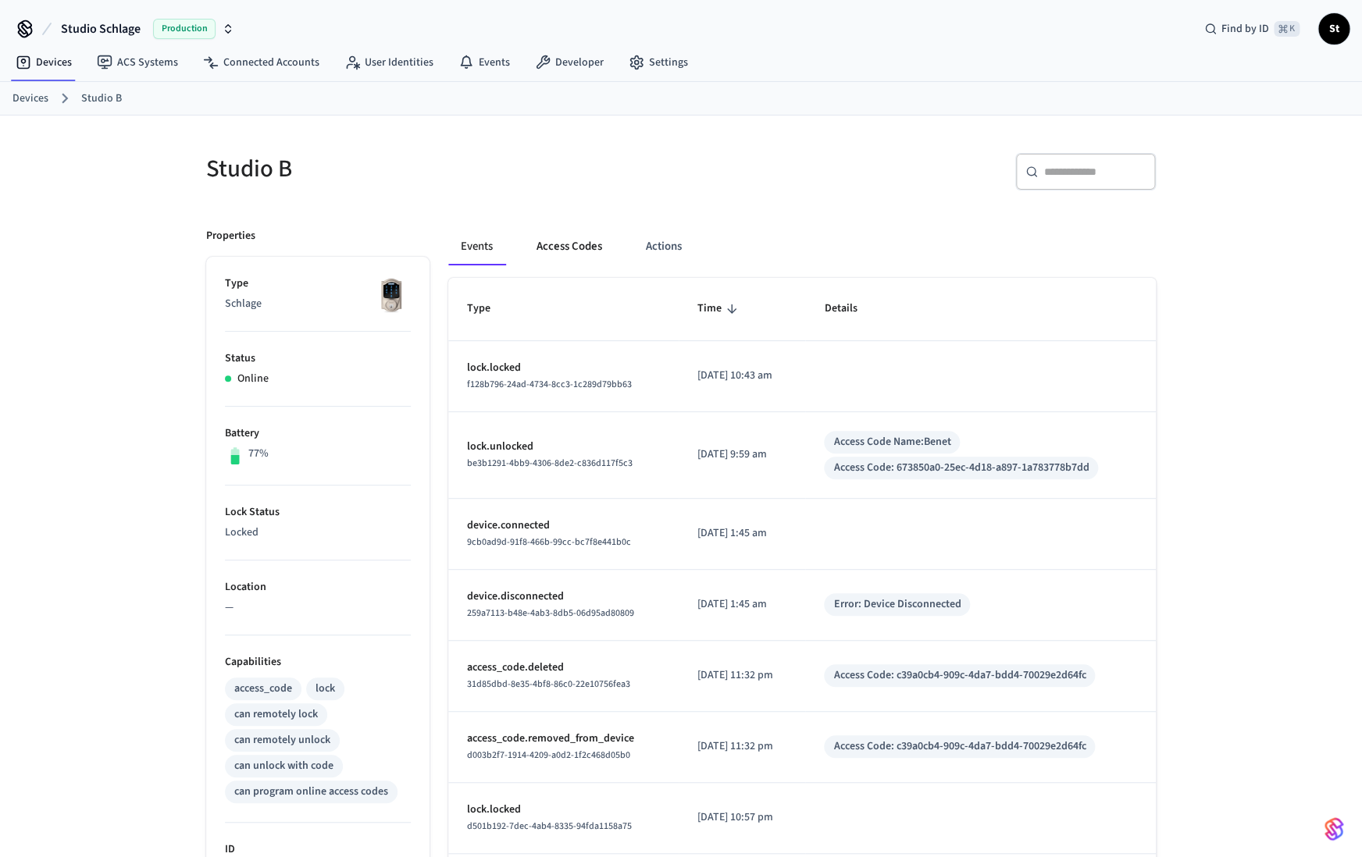
click at [571, 250] on button "Access Codes" at bounding box center [569, 246] width 91 height 37
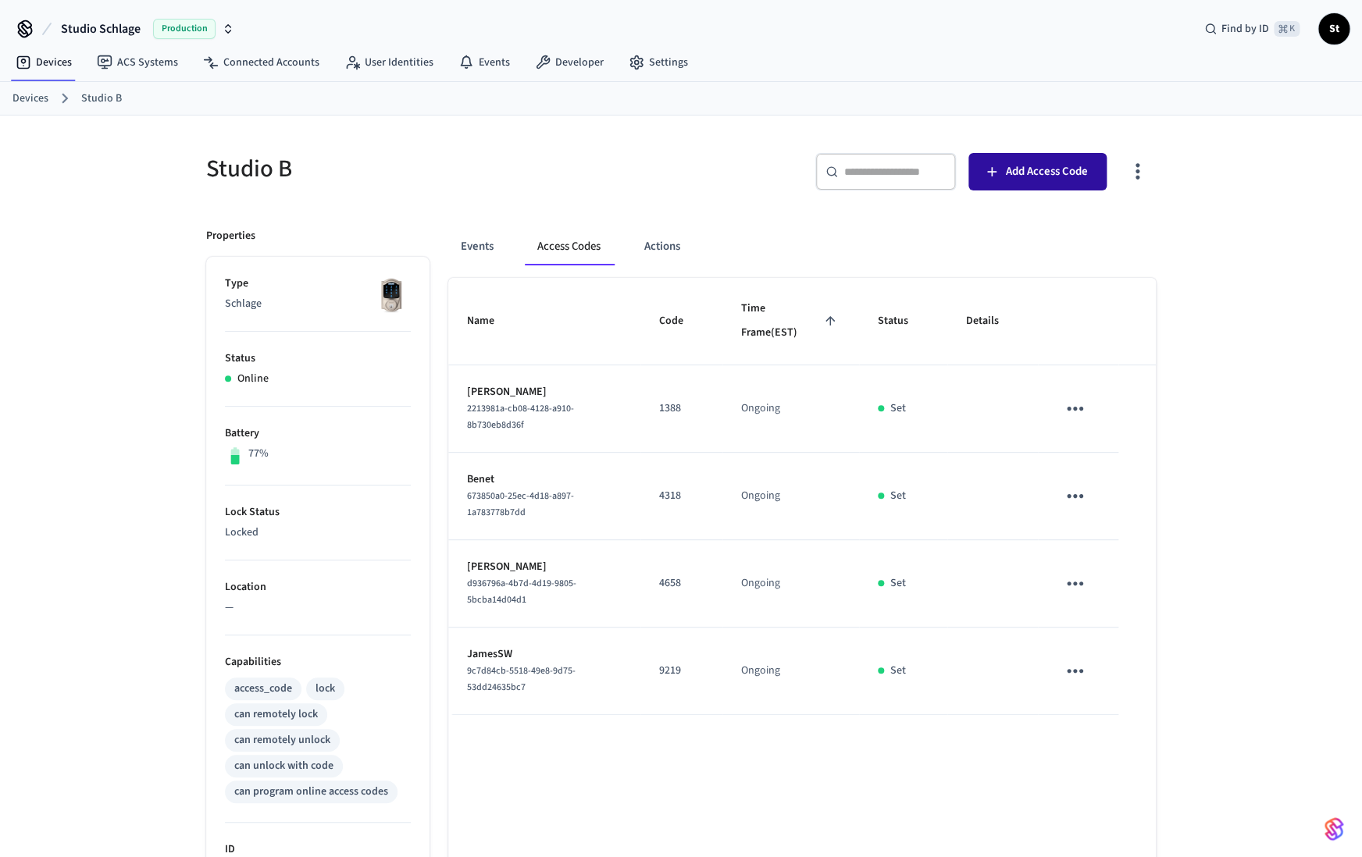
click at [1039, 176] on span "Add Access Code" at bounding box center [1047, 172] width 82 height 20
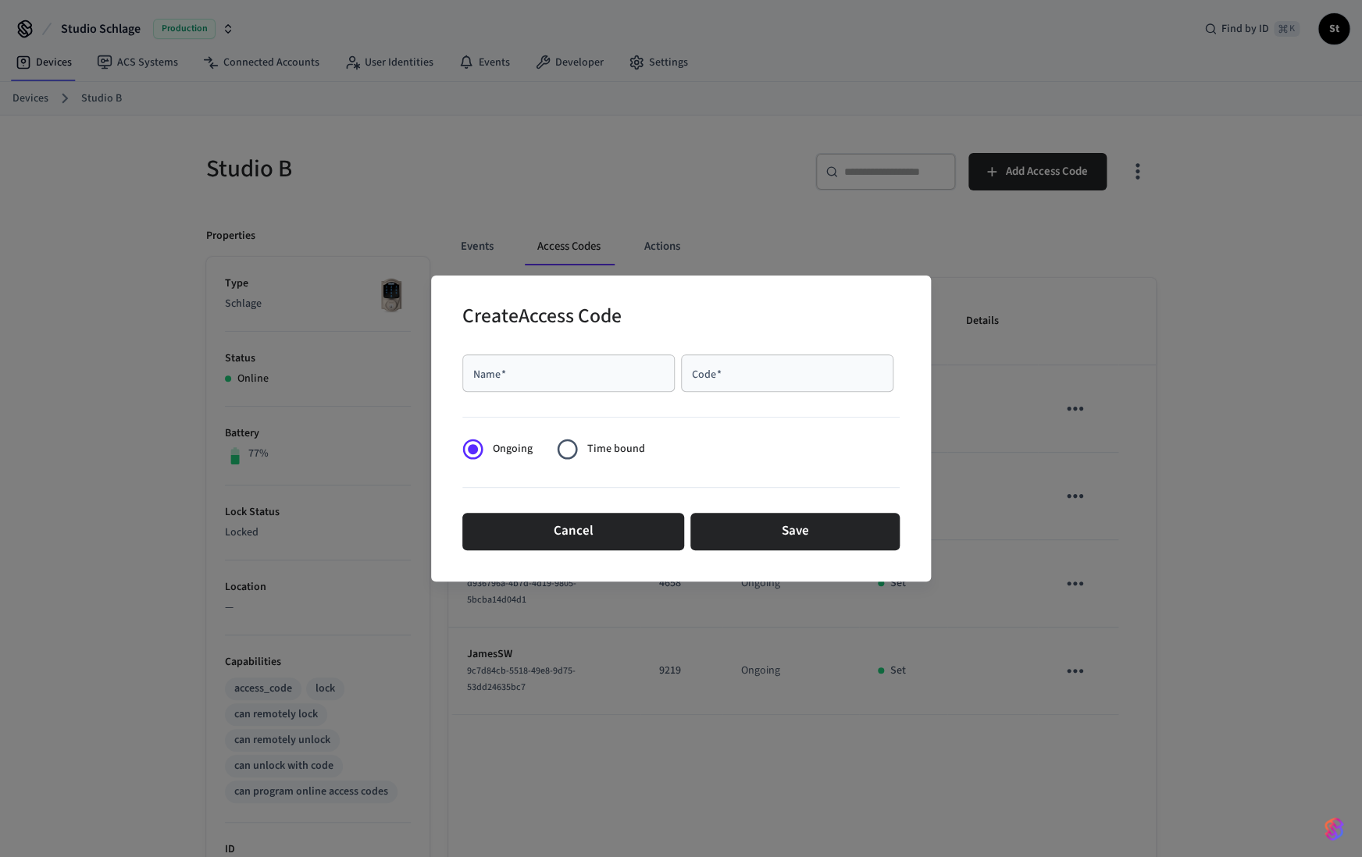
click at [614, 364] on div "Name   *" at bounding box center [568, 373] width 212 height 37
type input "***"
click at [761, 383] on div "Code   *" at bounding box center [787, 373] width 212 height 37
paste input "****"
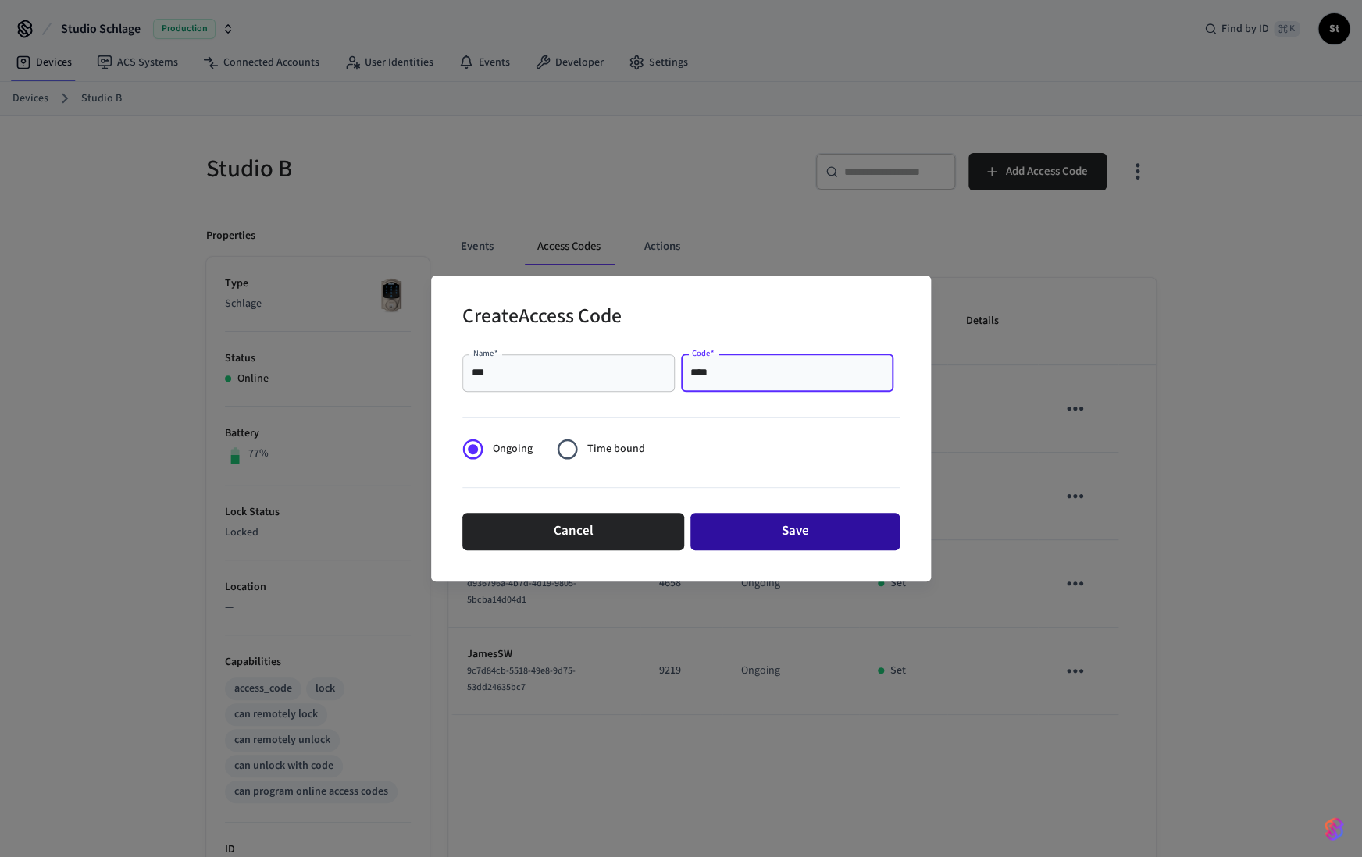
type input "****"
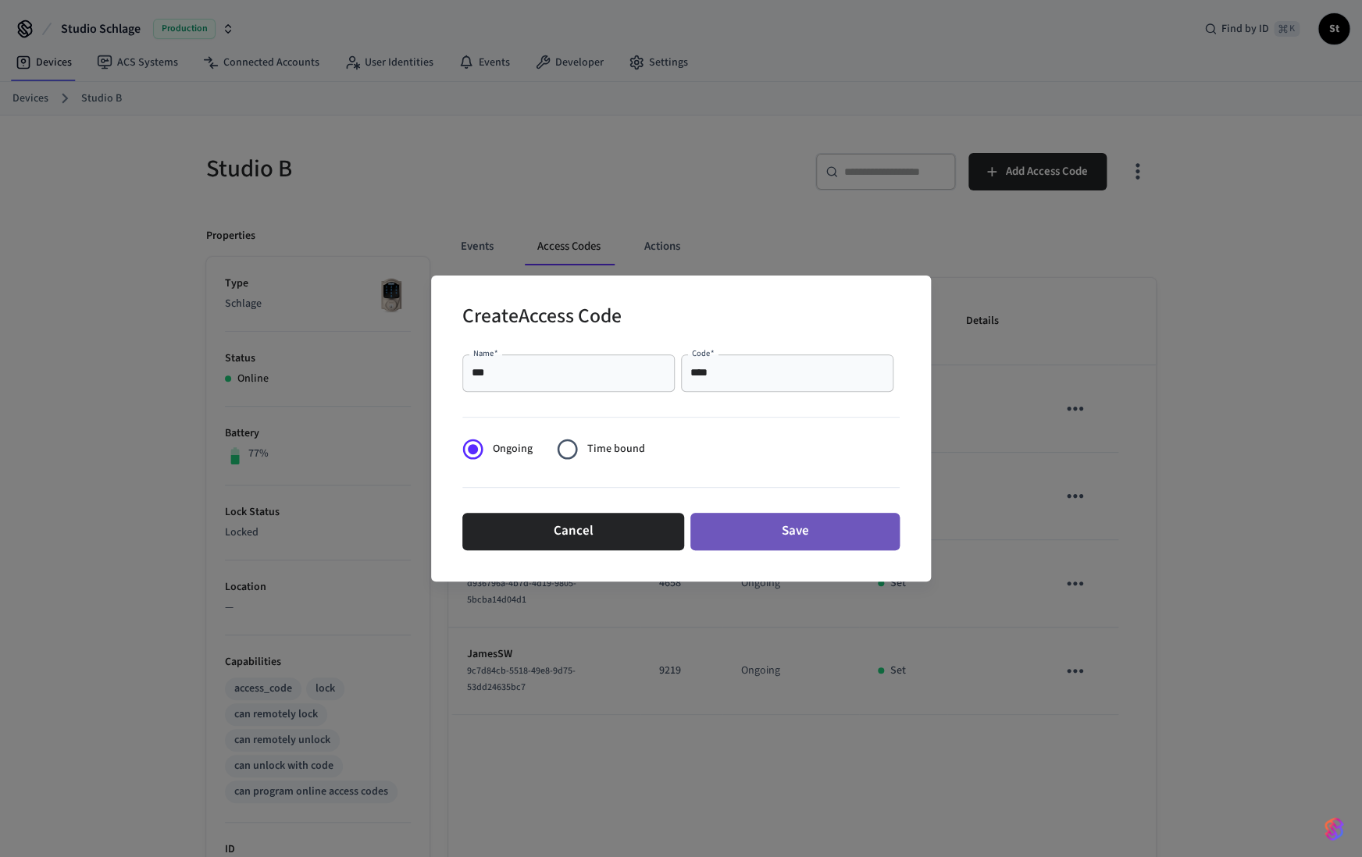
click at [780, 536] on button "Save" at bounding box center [794, 531] width 209 height 37
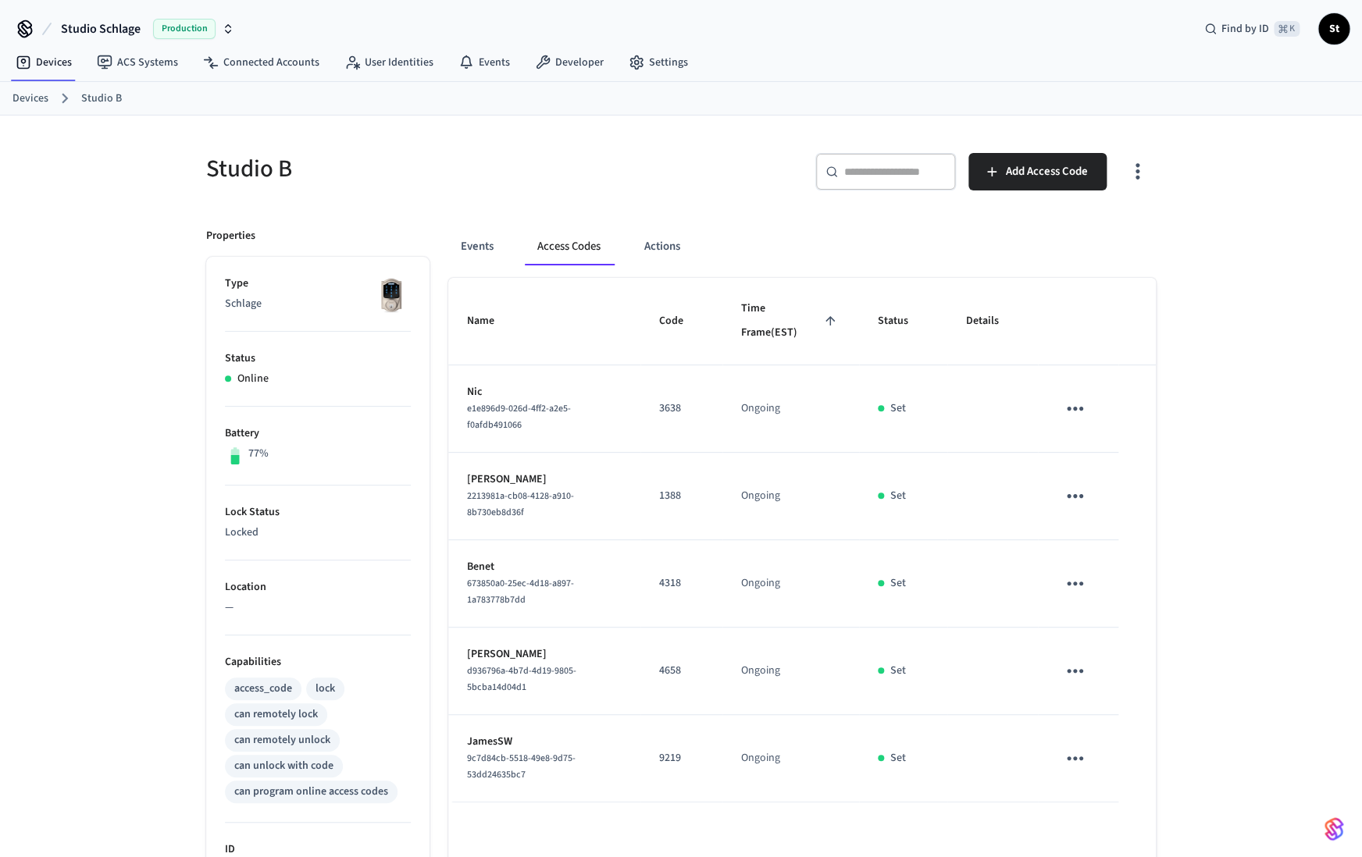
click at [27, 98] on link "Devices" at bounding box center [30, 99] width 36 height 16
